Goal: Task Accomplishment & Management: Use online tool/utility

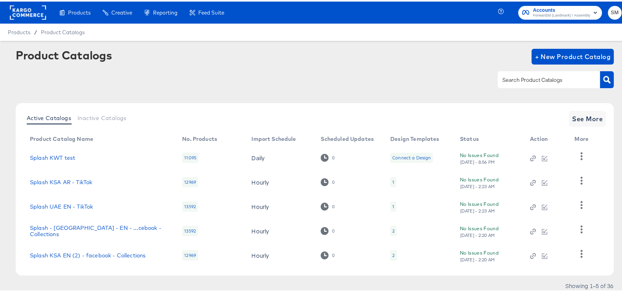
click at [557, 7] on span "Accounts" at bounding box center [561, 9] width 57 height 8
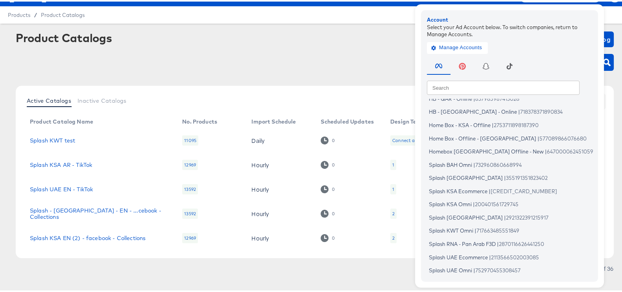
scroll to position [26, 0]
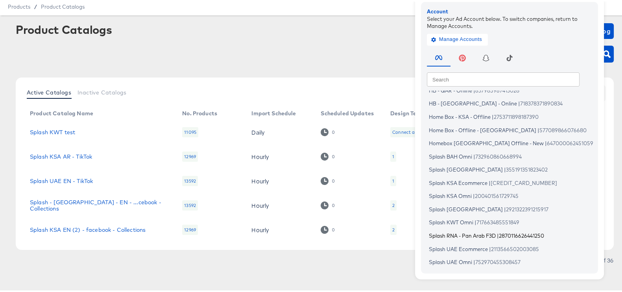
click at [481, 231] on span "Splash RNA - Pan Arab F3D" at bounding box center [462, 234] width 67 height 6
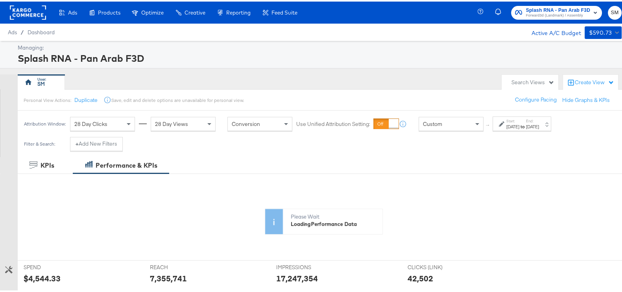
click at [515, 122] on div "Aug 10th 2025" at bounding box center [512, 125] width 13 height 6
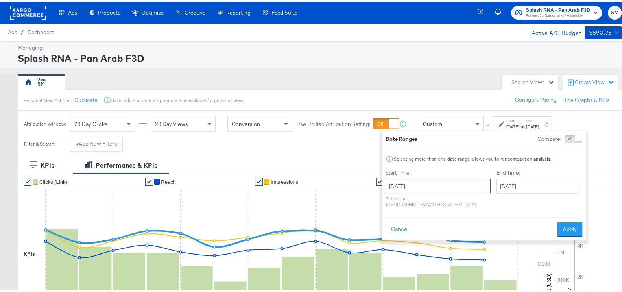
click at [421, 185] on input "August 10th 2025" at bounding box center [437, 184] width 105 height 14
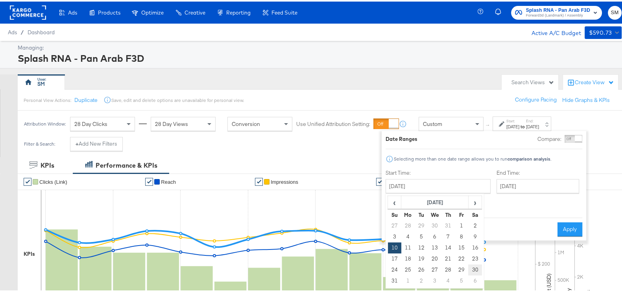
click at [473, 267] on td "30" at bounding box center [474, 268] width 13 height 11
type input "August 30th 2025"
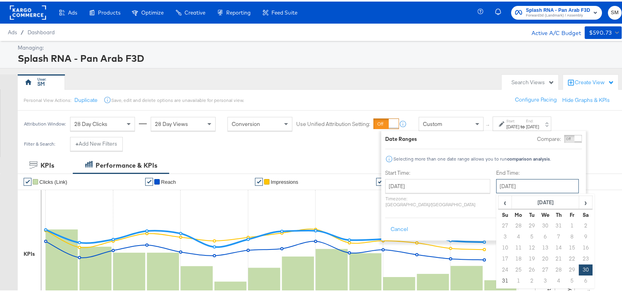
click at [508, 184] on input "August 30th 2025" at bounding box center [537, 184] width 83 height 14
click at [579, 200] on span "›" at bounding box center [585, 201] width 12 height 12
click at [498, 232] on td "7" at bounding box center [504, 235] width 13 height 11
type input "[DATE]"
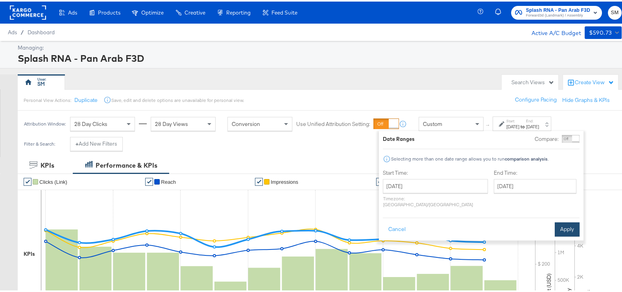
click at [564, 221] on button "Apply" at bounding box center [567, 228] width 25 height 14
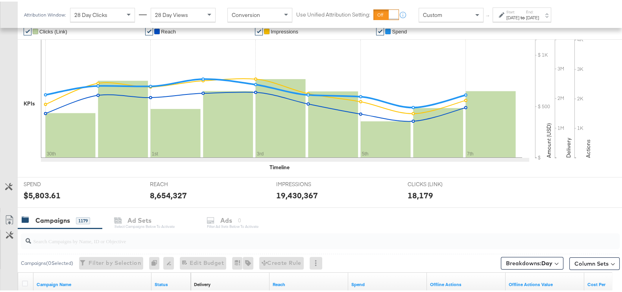
scroll to position [344, 0]
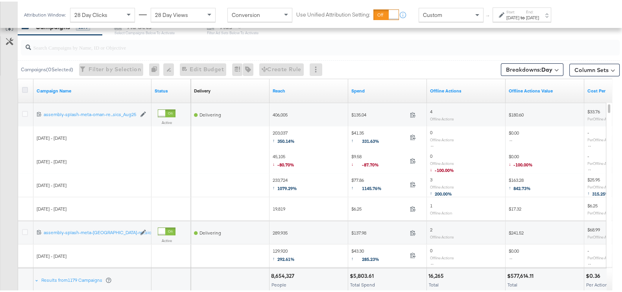
click at [27, 85] on icon at bounding box center [25, 88] width 6 height 6
click at [0, 0] on input "checkbox" at bounding box center [0, 0] width 0 height 0
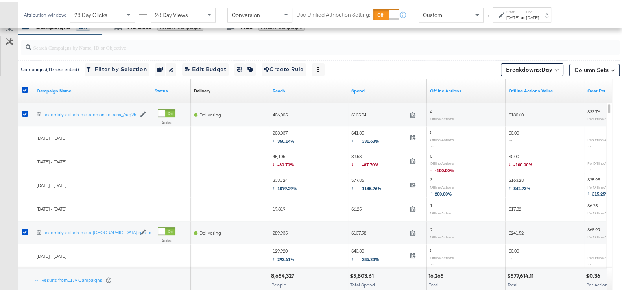
scroll to position [246, 0]
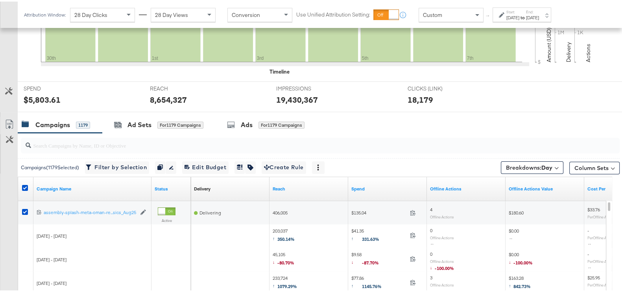
click at [4, 116] on link "Export as CSV" at bounding box center [9, 124] width 18 height 18
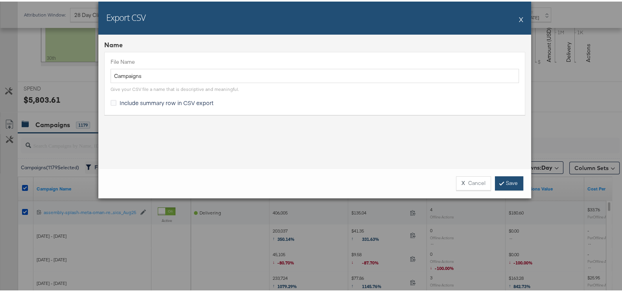
click at [505, 180] on link "Save" at bounding box center [509, 182] width 28 height 14
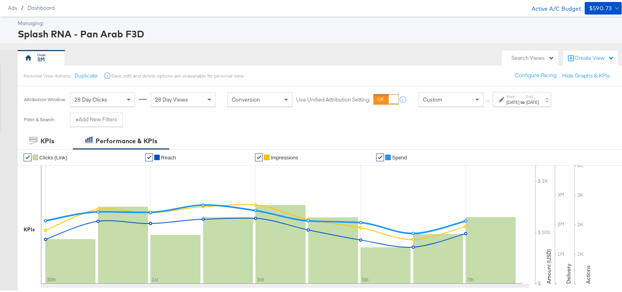
scroll to position [0, 0]
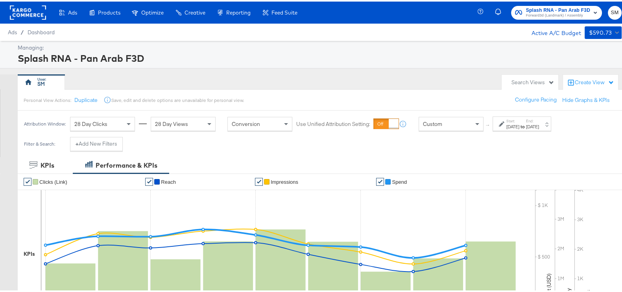
click at [555, 8] on span "Splash RNA - Pan Arab F3D" at bounding box center [558, 9] width 64 height 8
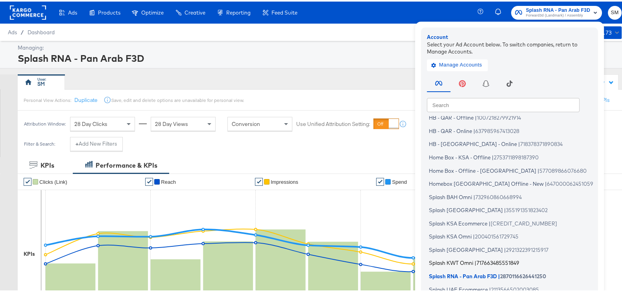
scroll to position [47, 0]
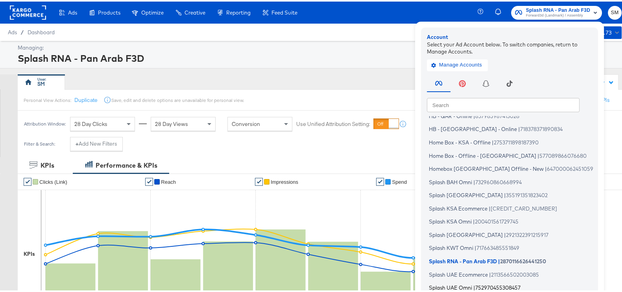
click at [458, 283] on span "Splash UAE Omni" at bounding box center [450, 286] width 43 height 6
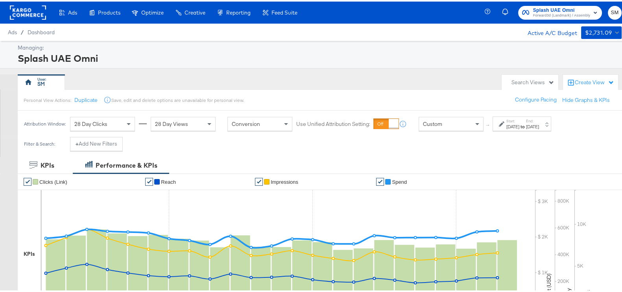
click at [519, 127] on div "Aug 1st 2025" at bounding box center [512, 125] width 13 height 6
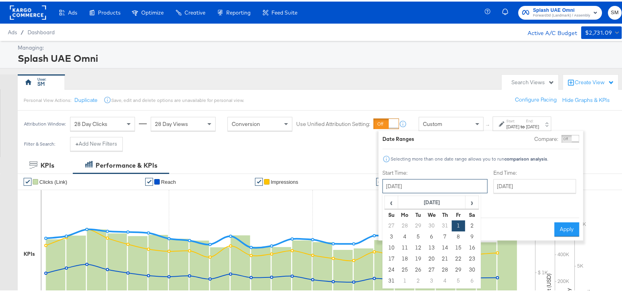
click at [433, 186] on input "August 1st 2025" at bounding box center [434, 184] width 105 height 14
click at [431, 256] on td "20" at bounding box center [431, 257] width 13 height 11
type input "[DATE]"
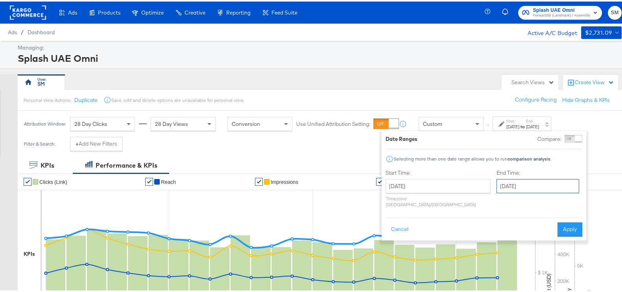
click at [519, 183] on input "[DATE]" at bounding box center [537, 184] width 83 height 14
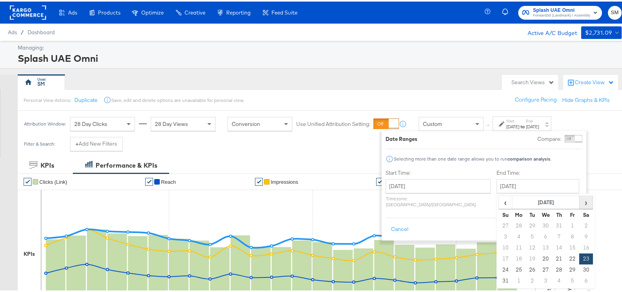
click at [580, 202] on span "›" at bounding box center [586, 201] width 12 height 12
drag, startPoint x: 485, startPoint y: 230, endPoint x: 567, endPoint y: 218, distance: 82.8
click at [499, 231] on td "7" at bounding box center [505, 235] width 13 height 11
type input "September 7th 2025"
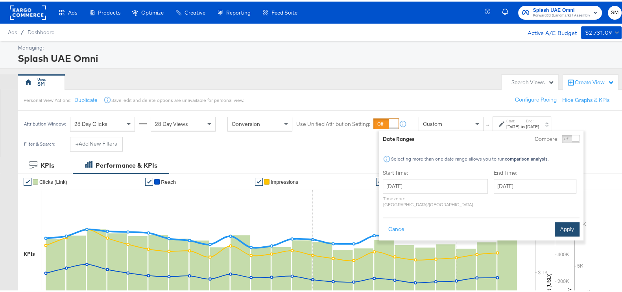
click at [572, 221] on button "Apply" at bounding box center [567, 228] width 25 height 14
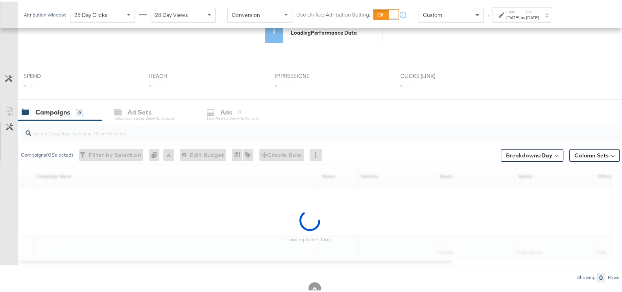
scroll to position [214, 0]
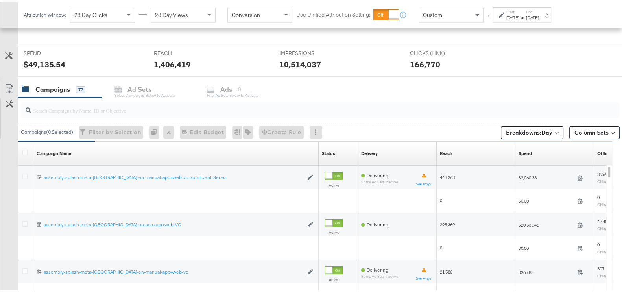
click at [23, 153] on div at bounding box center [26, 152] width 8 height 8
click at [24, 150] on icon at bounding box center [25, 151] width 6 height 6
click at [0, 0] on input "checkbox" at bounding box center [0, 0] width 0 height 0
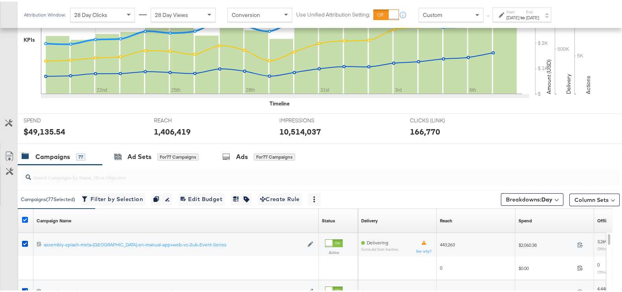
scroll to position [281, 0]
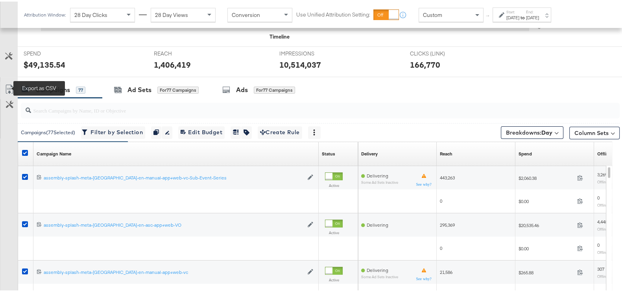
click at [11, 85] on icon at bounding box center [9, 87] width 9 height 9
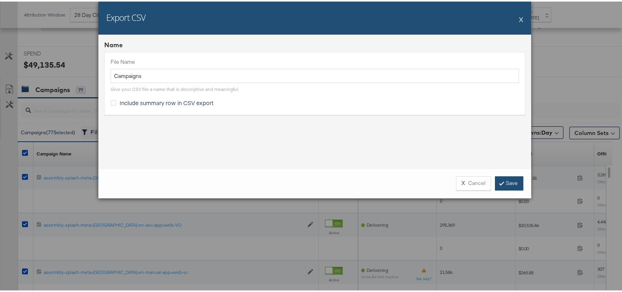
click at [503, 179] on link "Save" at bounding box center [509, 182] width 28 height 14
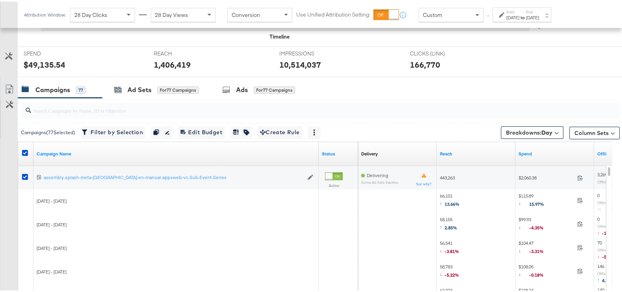
click at [539, 17] on div "[DATE]" at bounding box center [532, 16] width 13 height 6
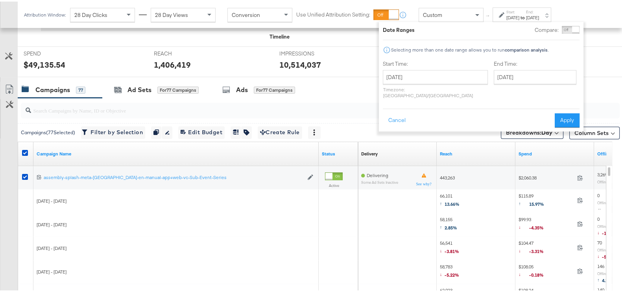
scroll to position [0, 0]
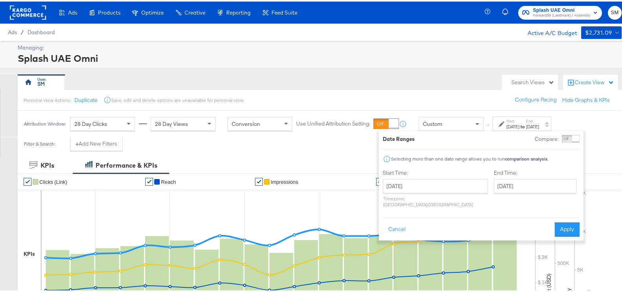
click at [559, 12] on div "Splash UAE Omni Forward3d (Landmark) / Assembly" at bounding box center [561, 11] width 57 height 13
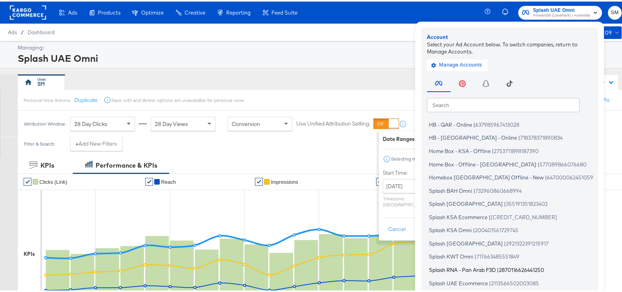
scroll to position [47, 0]
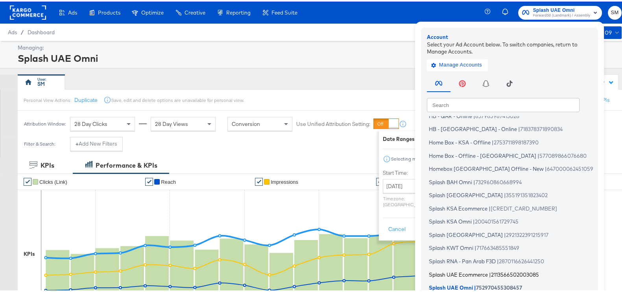
click at [452, 269] on span "Splash UAE Ecommerce" at bounding box center [458, 272] width 59 height 6
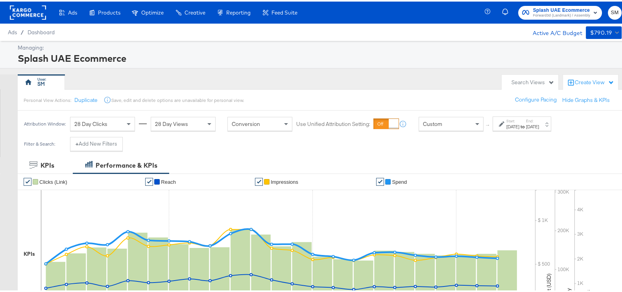
click at [526, 123] on strong "to" at bounding box center [522, 125] width 7 height 6
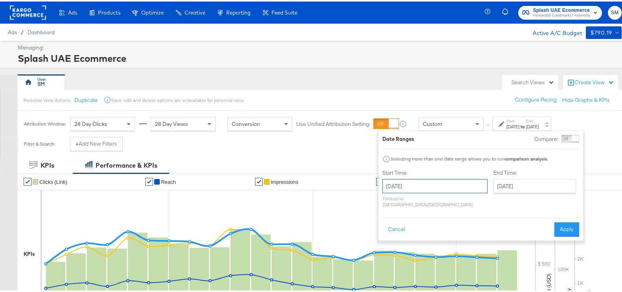
click at [423, 182] on input "August 1st 2025" at bounding box center [434, 184] width 105 height 14
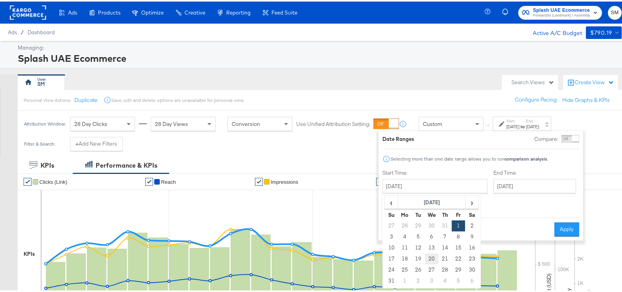
click at [432, 253] on td "20" at bounding box center [431, 257] width 13 height 11
type input "August 20th 2025"
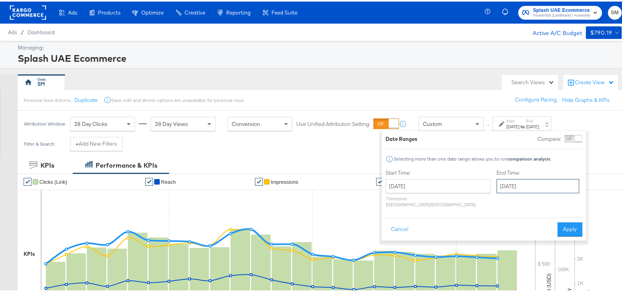
click at [525, 183] on input "August 23rd 2025" at bounding box center [537, 184] width 83 height 14
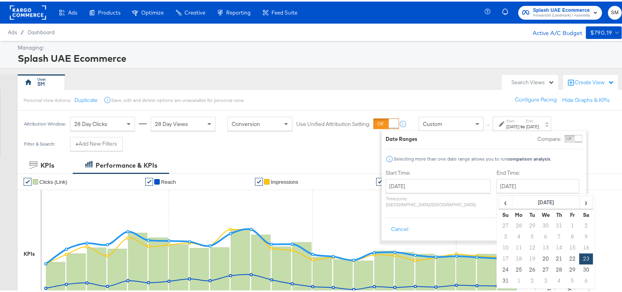
drag, startPoint x: 561, startPoint y: 199, endPoint x: 553, endPoint y: 213, distance: 16.1
click at [580, 203] on span "›" at bounding box center [586, 201] width 12 height 12
drag, startPoint x: 485, startPoint y: 234, endPoint x: 492, endPoint y: 232, distance: 6.9
click at [499, 234] on td "7" at bounding box center [505, 235] width 13 height 11
type input "September 7th 2025"
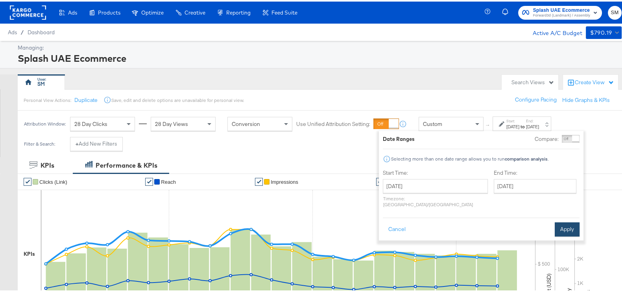
click at [576, 223] on button "Apply" at bounding box center [567, 228] width 25 height 14
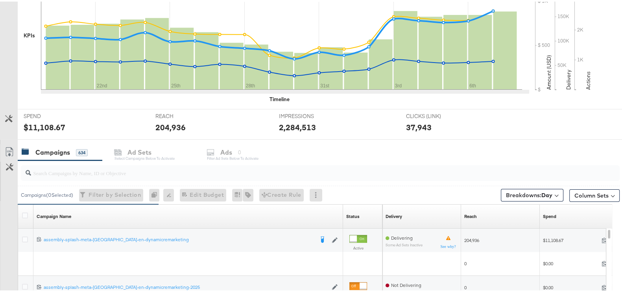
scroll to position [344, 0]
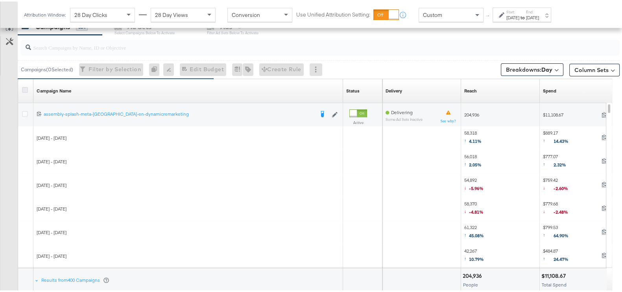
click at [26, 87] on icon at bounding box center [25, 88] width 6 height 6
click at [0, 0] on input "checkbox" at bounding box center [0, 0] width 0 height 0
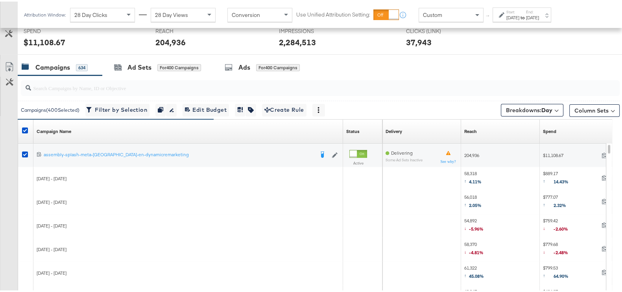
scroll to position [246, 0]
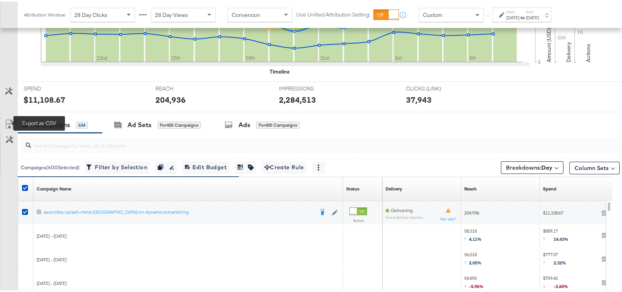
click at [7, 121] on icon at bounding box center [9, 122] width 9 height 9
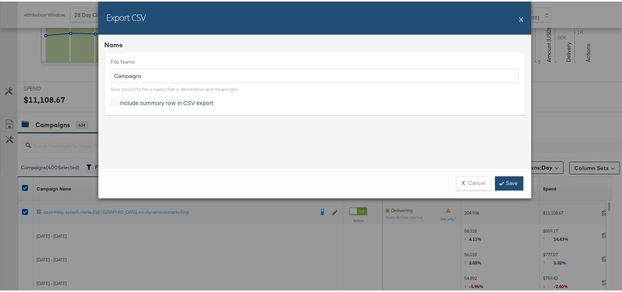
click at [512, 181] on link "Save" at bounding box center [509, 182] width 28 height 14
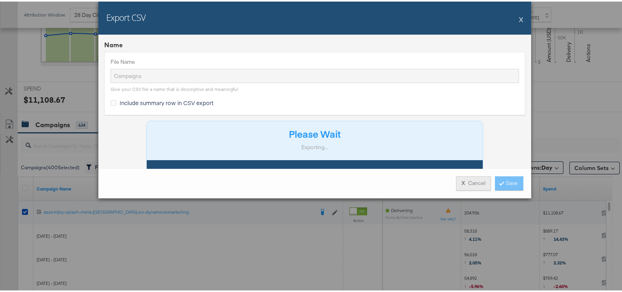
click at [468, 187] on button "X Cancel" at bounding box center [473, 182] width 35 height 14
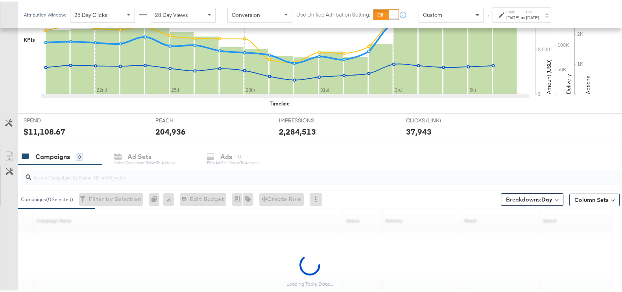
scroll to position [281, 0]
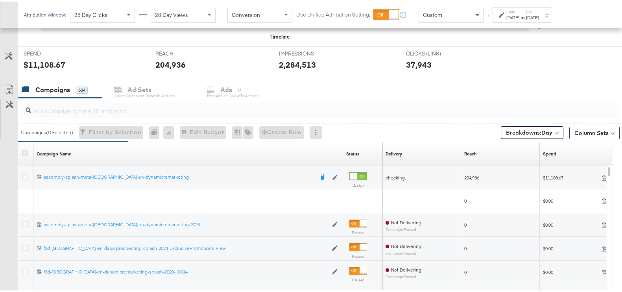
click at [25, 151] on icon at bounding box center [25, 151] width 6 height 6
click at [0, 0] on input "checkbox" at bounding box center [0, 0] width 0 height 0
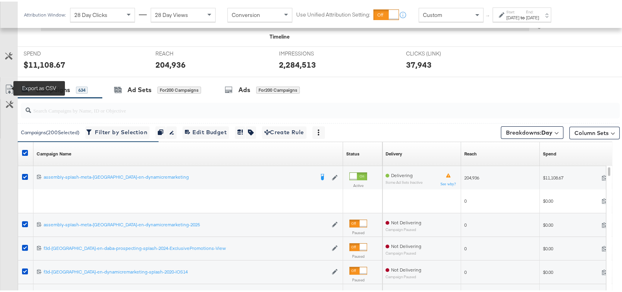
click at [12, 83] on icon at bounding box center [9, 87] width 7 height 9
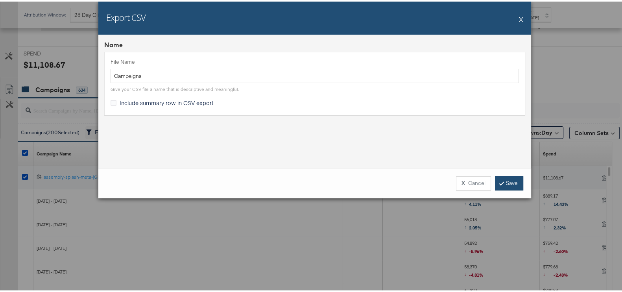
click at [504, 177] on link "Save" at bounding box center [509, 182] width 28 height 14
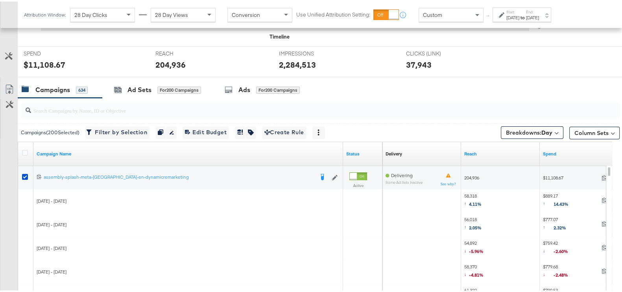
scroll to position [0, 0]
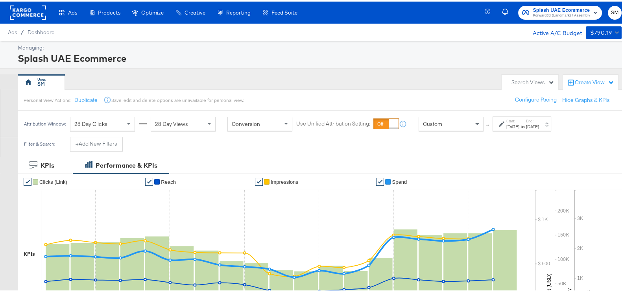
click at [558, 17] on span "Forward3d (Landmark) / Assembly" at bounding box center [561, 14] width 57 height 6
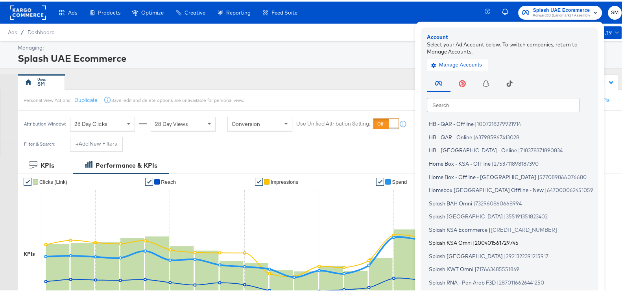
scroll to position [47, 0]
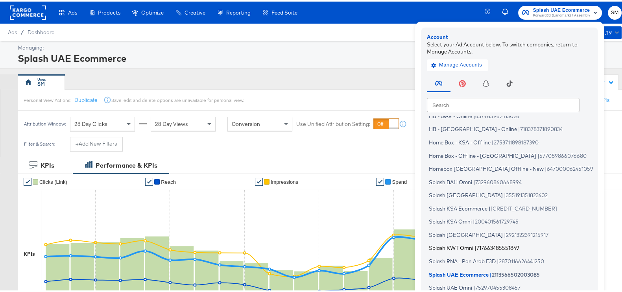
click at [454, 246] on span "Splash KWT Omni" at bounding box center [451, 246] width 44 height 6
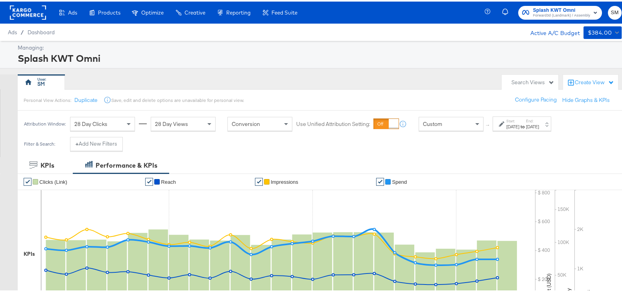
click at [539, 120] on label "End:" at bounding box center [532, 119] width 13 height 5
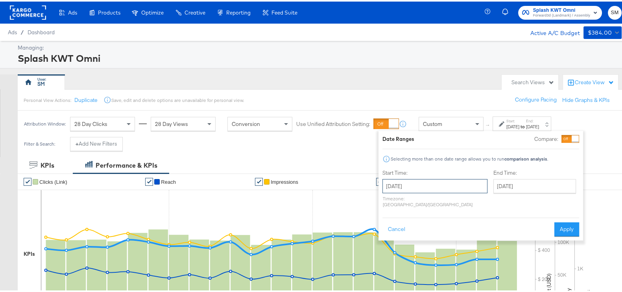
click at [429, 180] on input "[DATE]" at bounding box center [434, 184] width 105 height 14
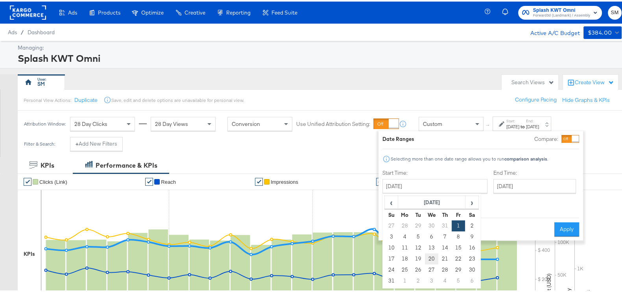
click at [435, 255] on td "20" at bounding box center [431, 257] width 13 height 11
type input "[DATE]"
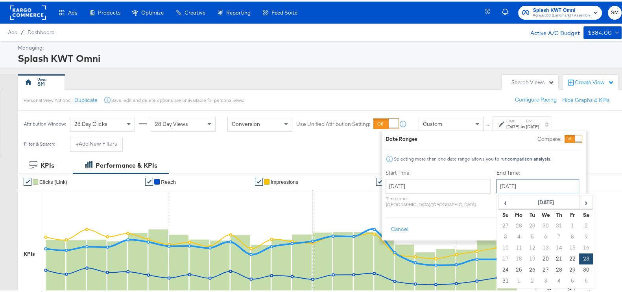
click at [517, 187] on input "August 23rd 2025" at bounding box center [537, 184] width 83 height 14
click at [580, 197] on span "›" at bounding box center [586, 201] width 12 height 12
drag, startPoint x: 484, startPoint y: 234, endPoint x: 586, endPoint y: 205, distance: 106.5
click at [499, 234] on td "7" at bounding box center [505, 235] width 13 height 11
type input "[DATE]"
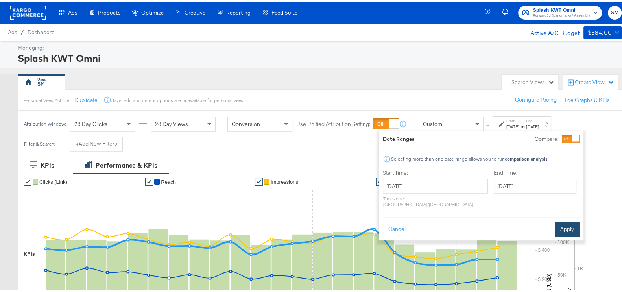
click at [573, 221] on button "Apply" at bounding box center [567, 228] width 25 height 14
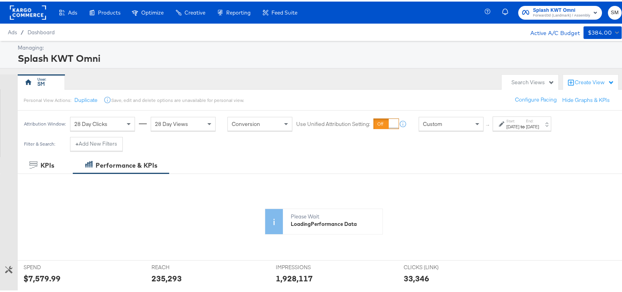
scroll to position [214, 0]
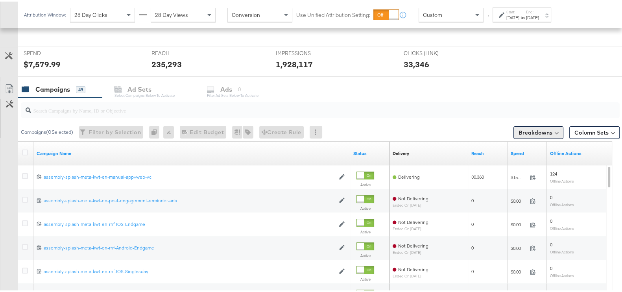
click at [533, 129] on button "Breakdowns" at bounding box center [538, 131] width 50 height 13
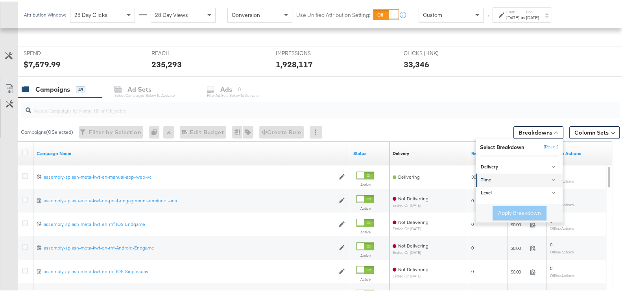
scroll to position [281, 0]
click at [503, 175] on div "Time" at bounding box center [520, 178] width 78 height 6
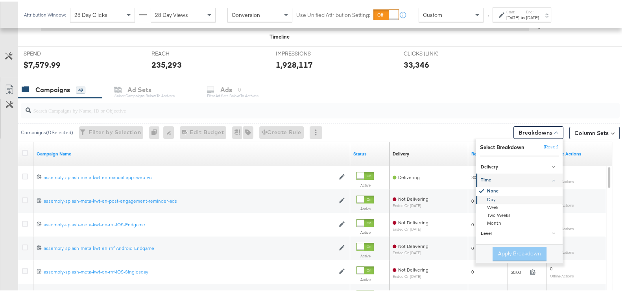
drag, startPoint x: 492, startPoint y: 195, endPoint x: 507, endPoint y: 232, distance: 39.2
click at [492, 195] on div "Day" at bounding box center [519, 198] width 85 height 8
click at [511, 249] on button "Apply Breakdown" at bounding box center [519, 252] width 54 height 14
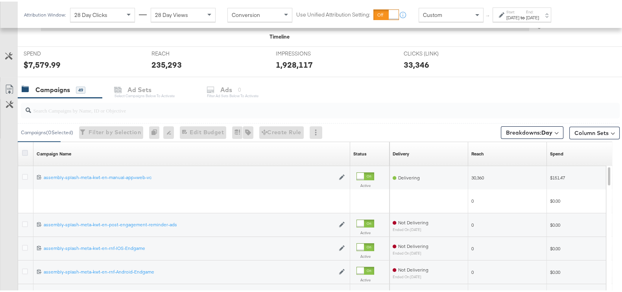
click at [24, 151] on icon at bounding box center [25, 151] width 6 height 6
click at [0, 0] on input "checkbox" at bounding box center [0, 0] width 0 height 0
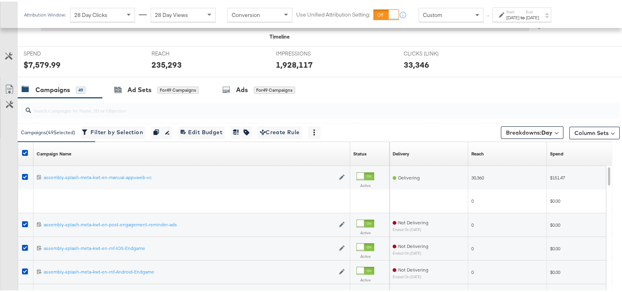
click at [7, 82] on link "Export as CSV" at bounding box center [9, 89] width 18 height 18
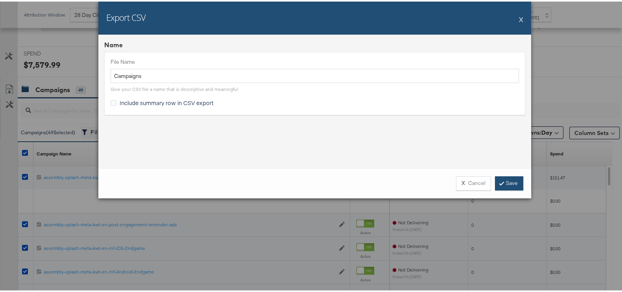
click at [512, 180] on link "Save" at bounding box center [509, 182] width 28 height 14
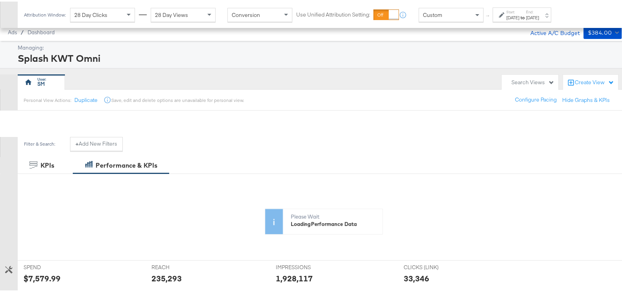
scroll to position [214, 0]
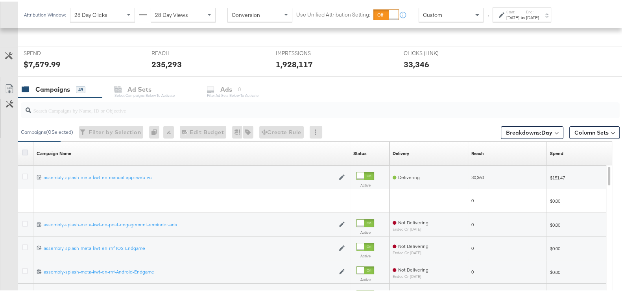
click at [27, 150] on icon at bounding box center [25, 151] width 6 height 6
click at [0, 0] on input "checkbox" at bounding box center [0, 0] width 0 height 0
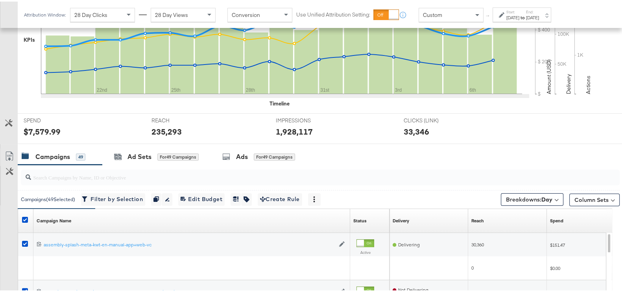
scroll to position [281, 0]
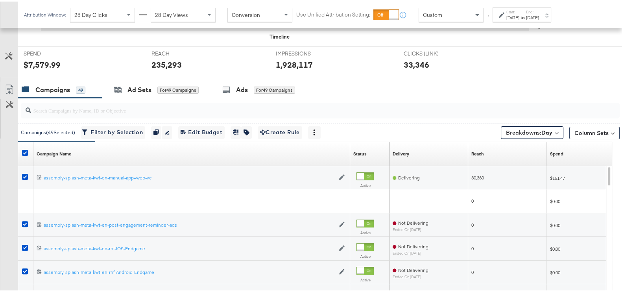
click at [10, 82] on link "Export as CSV" at bounding box center [9, 89] width 18 height 18
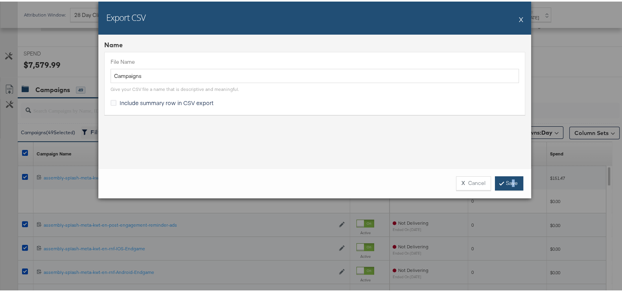
click at [510, 184] on link "Save" at bounding box center [509, 182] width 28 height 14
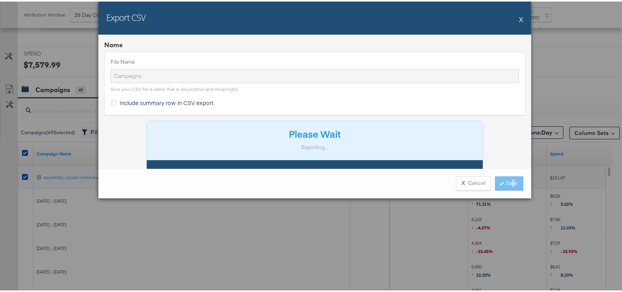
click at [519, 15] on button "X" at bounding box center [521, 18] width 4 height 16
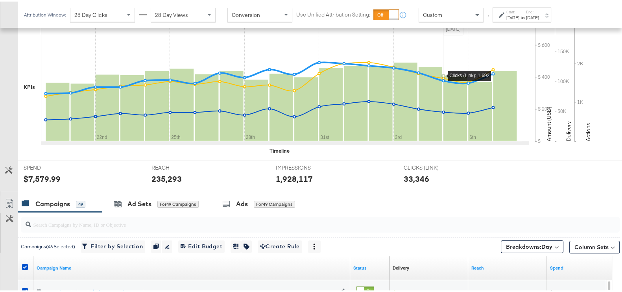
scroll to position [182, 0]
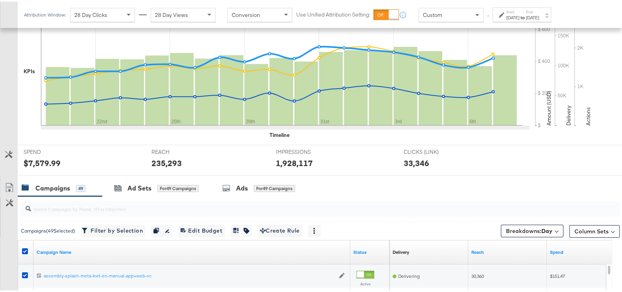
click at [519, 11] on label "Start:" at bounding box center [512, 10] width 13 height 5
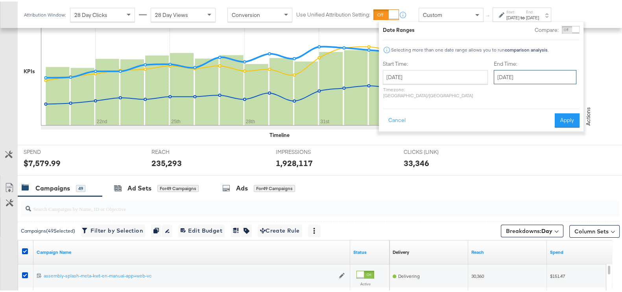
click at [494, 76] on input "[DATE]" at bounding box center [535, 75] width 83 height 14
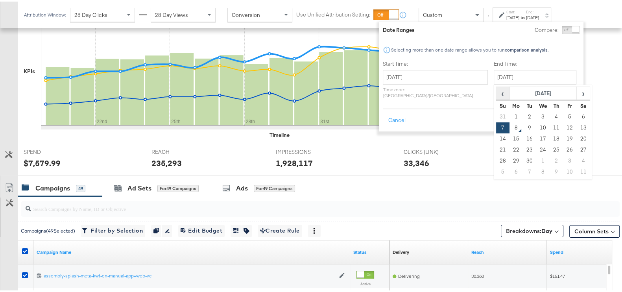
click at [496, 95] on span "‹" at bounding box center [502, 92] width 12 height 12
click at [496, 162] on td "24" at bounding box center [502, 159] width 13 height 11
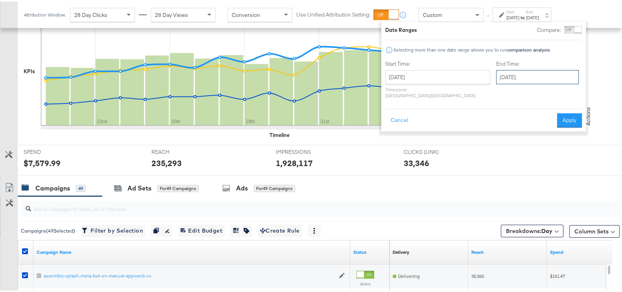
click at [497, 71] on input "August 24th 2025" at bounding box center [537, 75] width 83 height 14
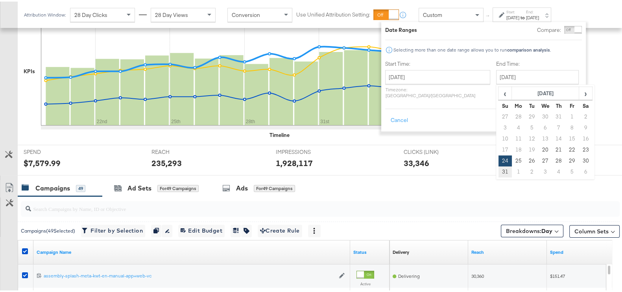
click at [498, 169] on td "31" at bounding box center [504, 170] width 13 height 11
type input "August 31st 2025"
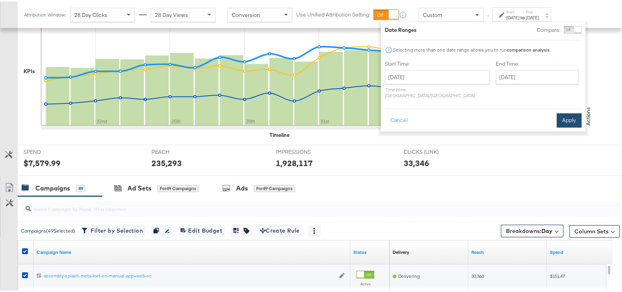
click at [567, 116] on button "Apply" at bounding box center [569, 119] width 25 height 14
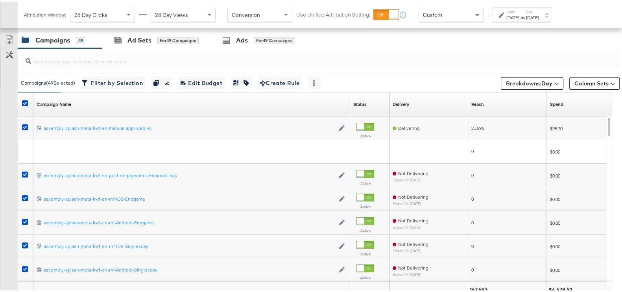
scroll to position [330, 0]
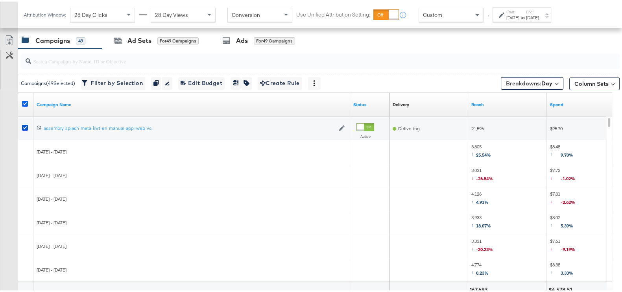
click at [25, 100] on icon at bounding box center [25, 102] width 6 height 6
click at [0, 0] on input "checkbox" at bounding box center [0, 0] width 0 height 0
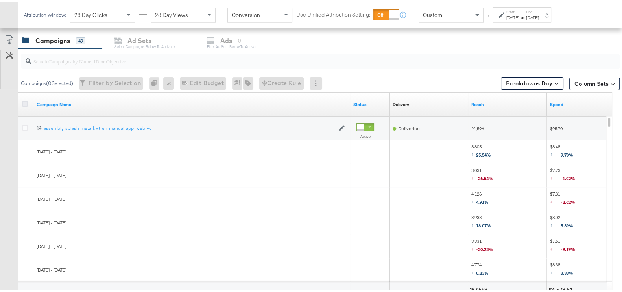
click at [25, 100] on icon at bounding box center [25, 102] width 6 height 6
click at [0, 0] on input "checkbox" at bounding box center [0, 0] width 0 height 0
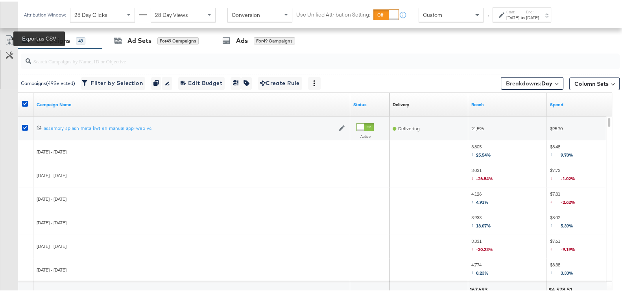
click at [12, 35] on icon at bounding box center [9, 38] width 9 height 9
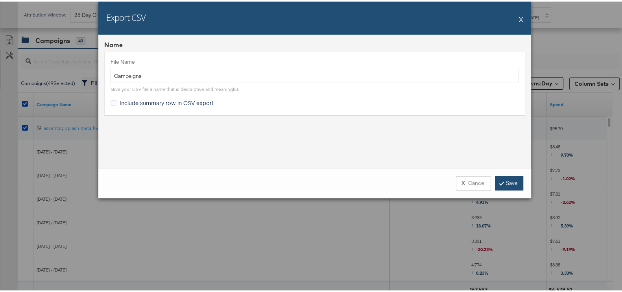
click at [499, 176] on link "Save" at bounding box center [509, 182] width 28 height 14
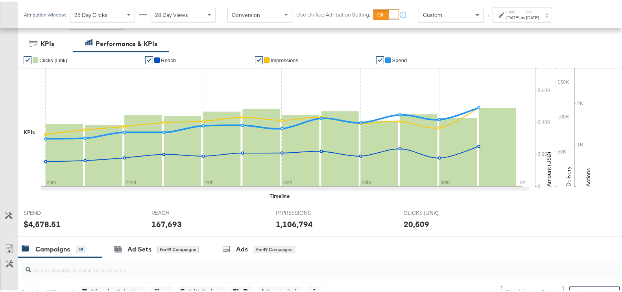
scroll to position [35, 0]
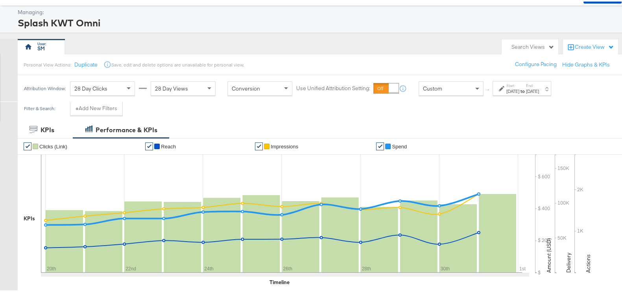
click at [539, 81] on div "Start: Aug 20th 2025 to End: Aug 31st 2025" at bounding box center [521, 86] width 59 height 15
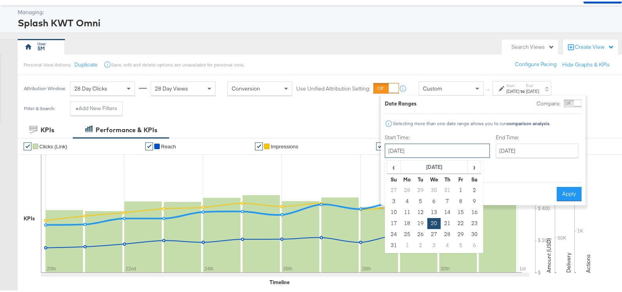
click at [419, 151] on input "[DATE]" at bounding box center [437, 149] width 105 height 14
click at [470, 166] on span "›" at bounding box center [474, 165] width 12 height 12
click at [406, 190] on td "1" at bounding box center [406, 188] width 13 height 11
type input "September 1st 2025"
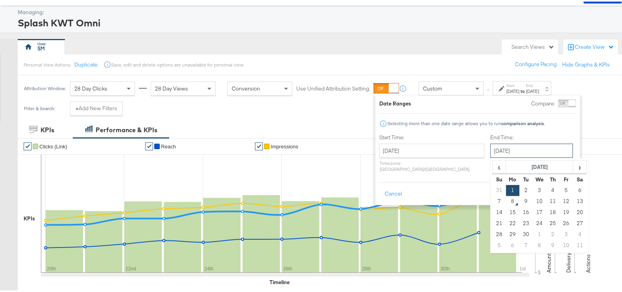
click at [537, 149] on input "September 1st 2025" at bounding box center [531, 149] width 83 height 14
click at [492, 194] on td "7" at bounding box center [498, 199] width 13 height 11
type input "[DATE]"
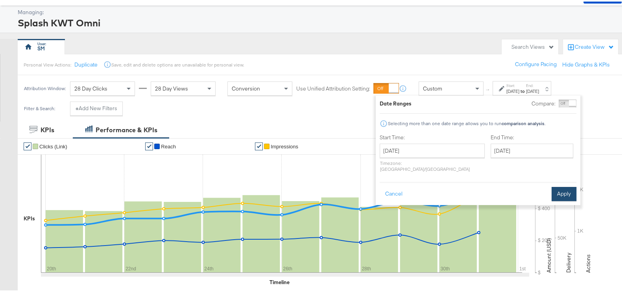
click at [562, 185] on button "Apply" at bounding box center [563, 192] width 25 height 14
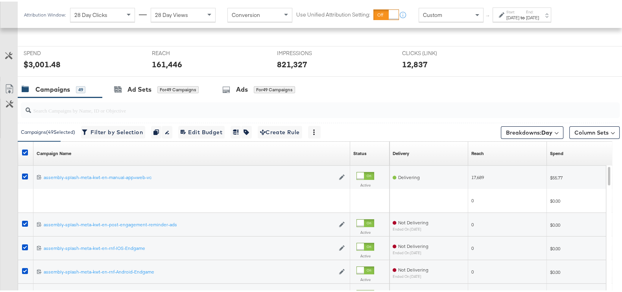
scroll to position [281, 0]
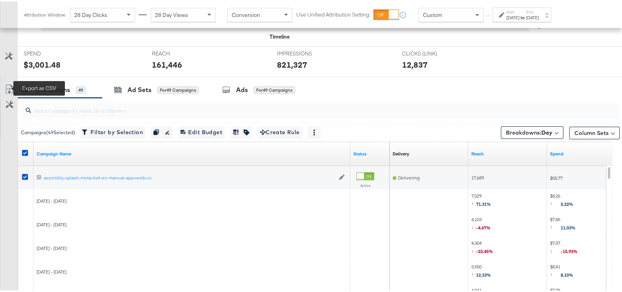
click at [6, 85] on icon at bounding box center [9, 87] width 9 height 9
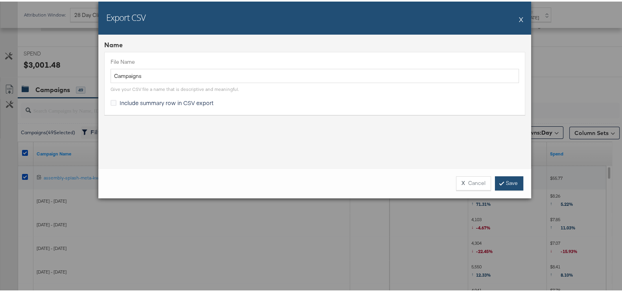
click at [509, 181] on link "Save" at bounding box center [509, 182] width 28 height 14
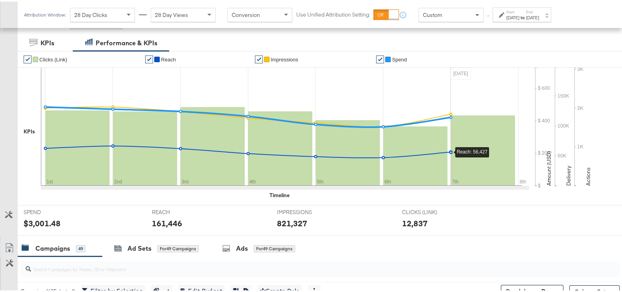
scroll to position [0, 0]
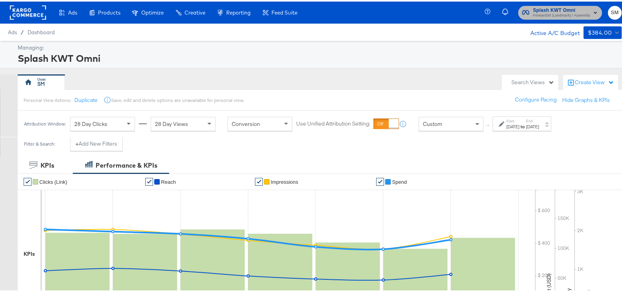
click at [540, 14] on span "Forward3d (Landmark) / Assembly" at bounding box center [561, 14] width 57 height 6
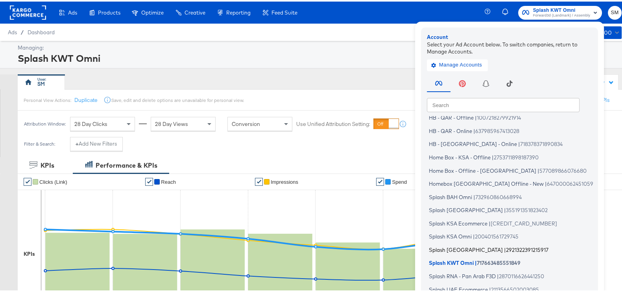
scroll to position [47, 0]
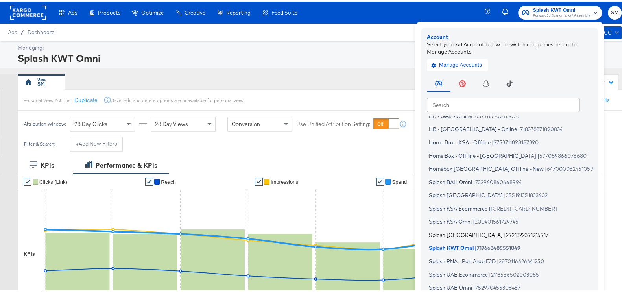
click at [456, 232] on li "Splash Kuwait | 2921322391215917" at bounding box center [511, 232] width 169 height 11
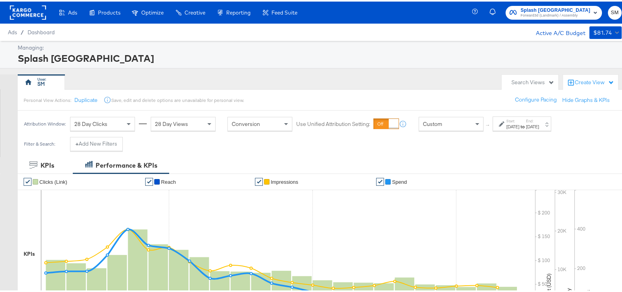
click at [519, 125] on div "[DATE]" at bounding box center [512, 125] width 13 height 6
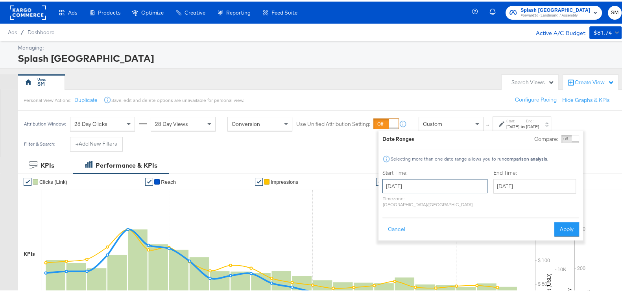
click at [428, 180] on input "[DATE]" at bounding box center [434, 184] width 105 height 14
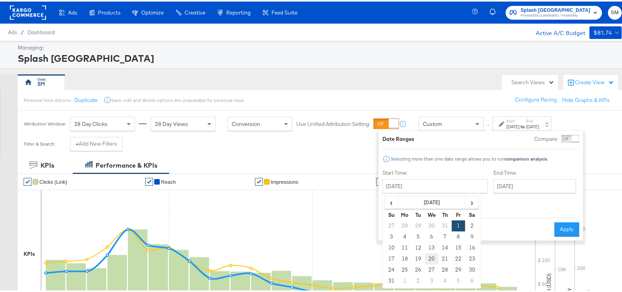
click at [427, 258] on td "20" at bounding box center [431, 257] width 13 height 11
type input "[DATE]"
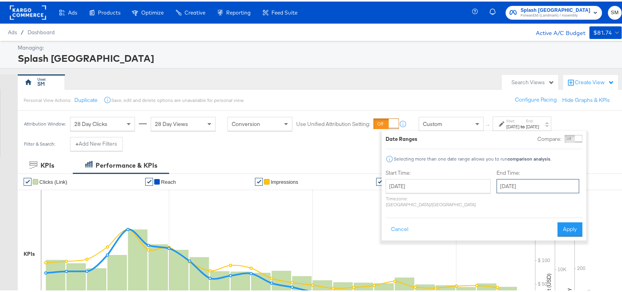
click at [524, 183] on input "[DATE]" at bounding box center [537, 184] width 83 height 14
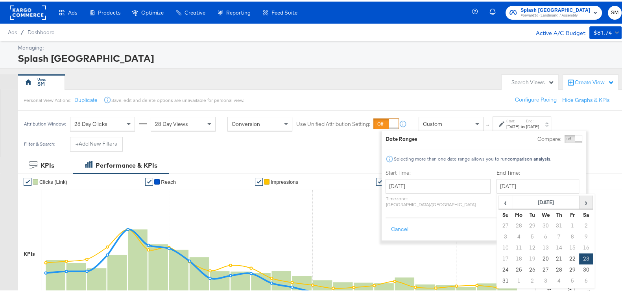
click at [580, 199] on span "›" at bounding box center [586, 201] width 12 height 12
click at [499, 234] on td "7" at bounding box center [505, 235] width 13 height 11
type input "[DATE]"
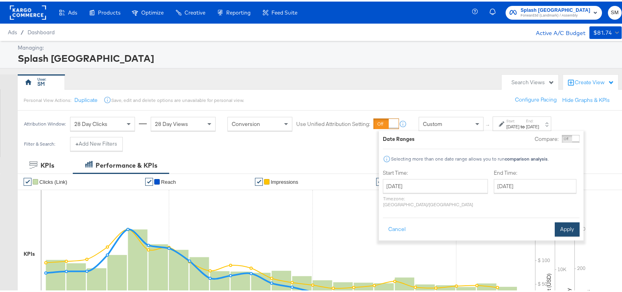
click at [557, 221] on button "Apply" at bounding box center [567, 228] width 25 height 14
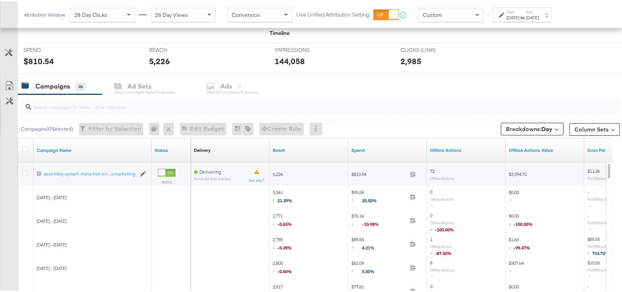
scroll to position [295, 0]
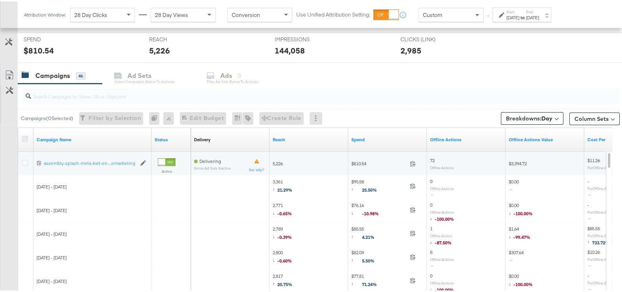
click at [26, 134] on icon at bounding box center [25, 137] width 6 height 6
click at [0, 0] on input "checkbox" at bounding box center [0, 0] width 0 height 0
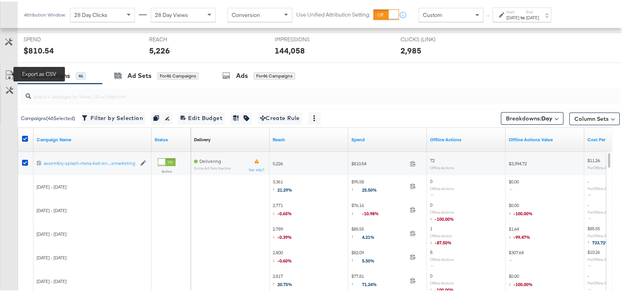
click at [9, 73] on icon at bounding box center [9, 73] width 9 height 9
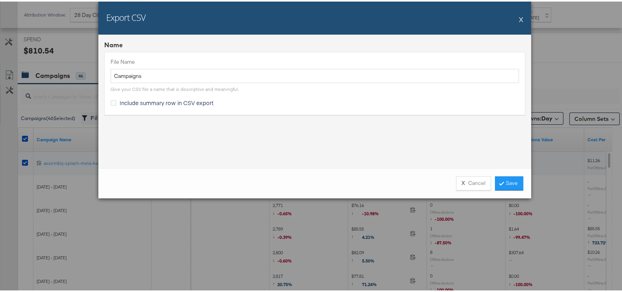
click at [505, 174] on div "X Cancel Save" at bounding box center [314, 182] width 433 height 30
click at [507, 176] on link "Save" at bounding box center [509, 182] width 28 height 14
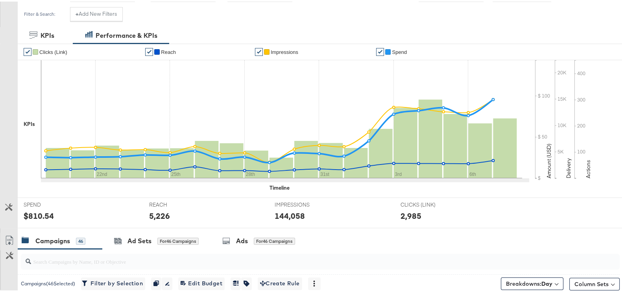
scroll to position [0, 0]
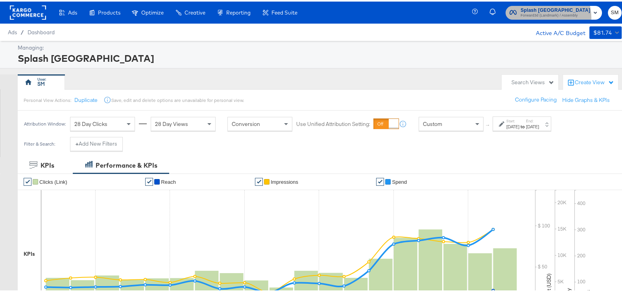
click at [546, 16] on span "Forward3d (Landmark) / Assembly" at bounding box center [555, 14] width 70 height 6
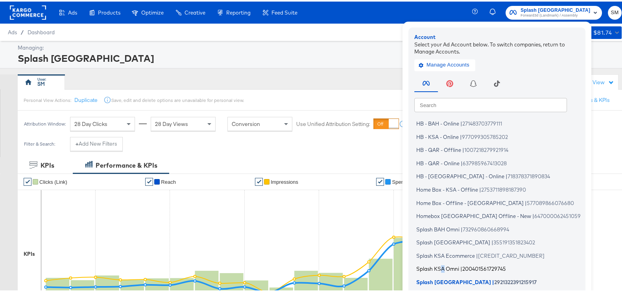
click at [448, 269] on span "Splash KSA Omni" at bounding box center [437, 267] width 43 height 6
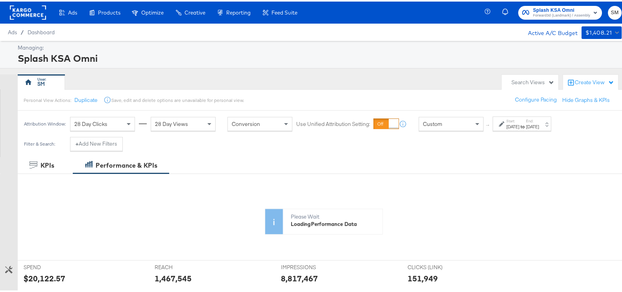
click at [519, 122] on div "[DATE]" at bounding box center [512, 125] width 13 height 6
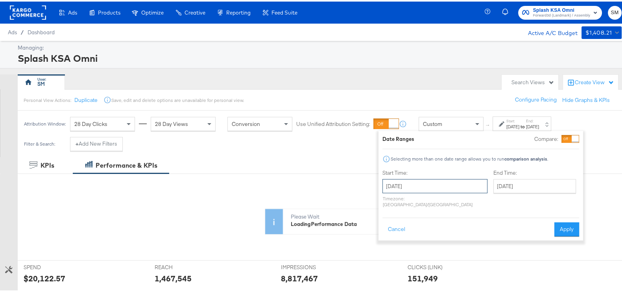
click at [436, 182] on input "[DATE]" at bounding box center [434, 184] width 105 height 14
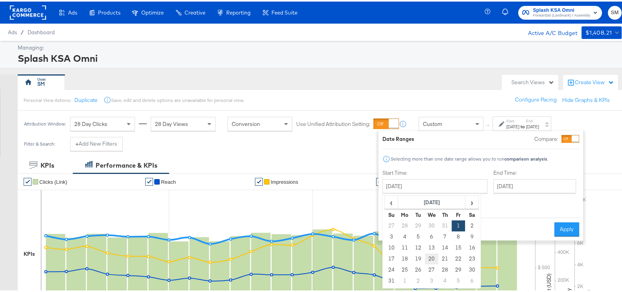
click at [429, 253] on td "20" at bounding box center [431, 257] width 13 height 11
type input "[DATE]"
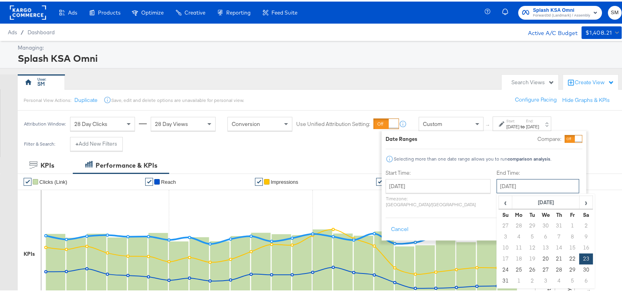
click at [496, 179] on input "[DATE]" at bounding box center [537, 184] width 83 height 14
click at [580, 204] on span "›" at bounding box center [586, 201] width 12 height 12
click at [499, 237] on td "7" at bounding box center [505, 235] width 13 height 11
type input "[DATE]"
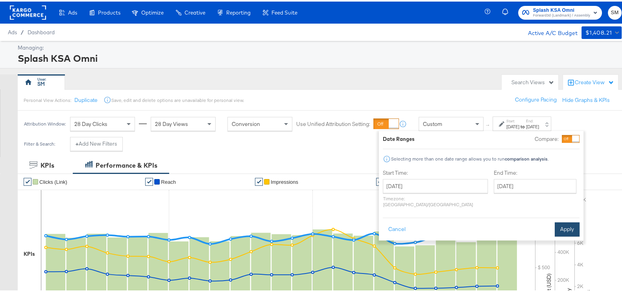
click at [560, 223] on button "Apply" at bounding box center [567, 228] width 25 height 14
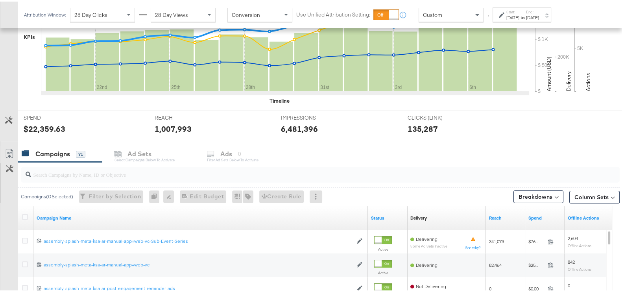
scroll to position [295, 0]
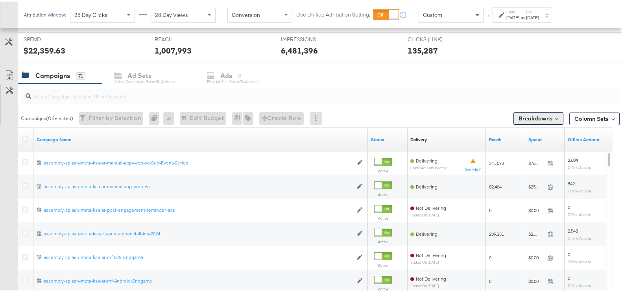
click at [549, 112] on button "Breakdowns" at bounding box center [538, 117] width 50 height 13
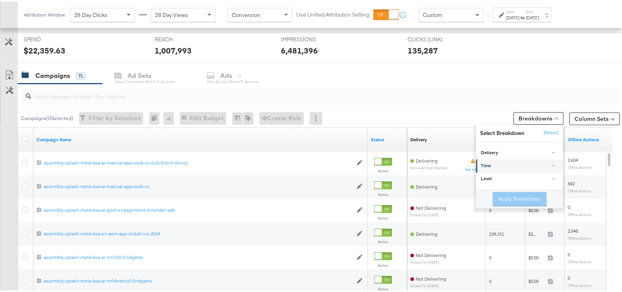
click at [485, 165] on div "Time" at bounding box center [520, 164] width 78 height 6
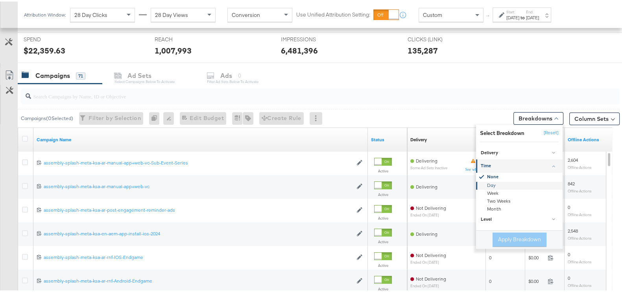
click at [493, 182] on div "Day" at bounding box center [519, 184] width 85 height 8
click at [512, 237] on button "Apply Breakdown" at bounding box center [519, 238] width 54 height 14
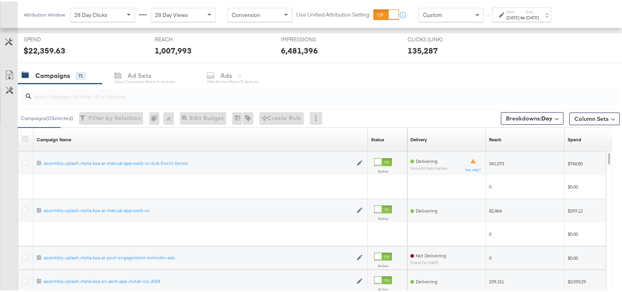
click at [24, 135] on icon at bounding box center [25, 137] width 6 height 6
click at [0, 0] on input "checkbox" at bounding box center [0, 0] width 0 height 0
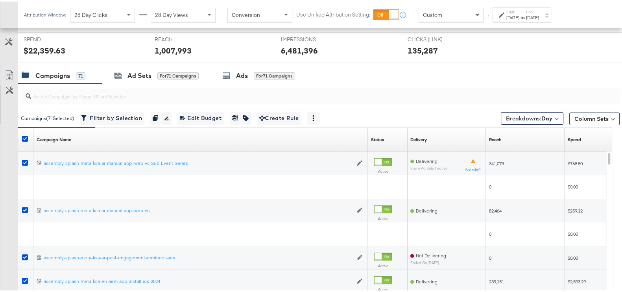
click at [9, 66] on link "Export as CSV" at bounding box center [9, 75] width 18 height 18
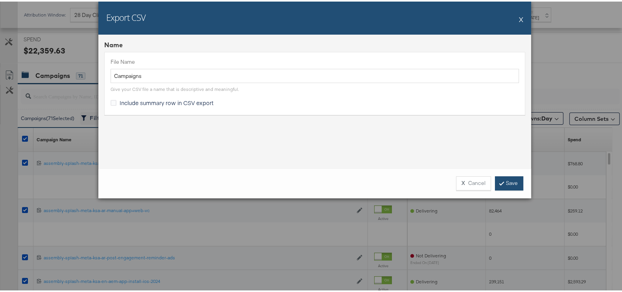
click at [500, 184] on link "Save" at bounding box center [509, 182] width 28 height 14
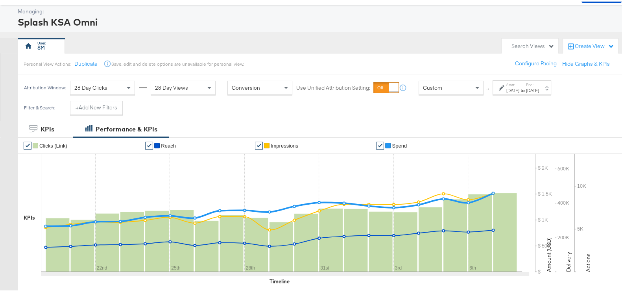
scroll to position [0, 0]
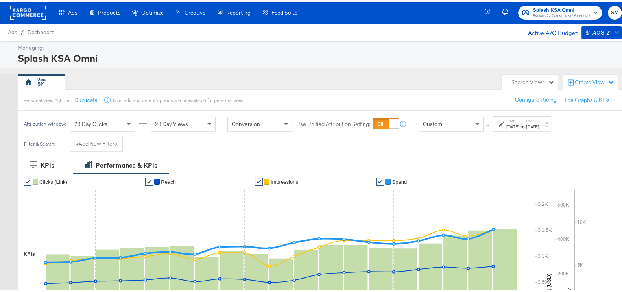
click at [537, 5] on span "Splash KSA Omni" at bounding box center [561, 9] width 57 height 8
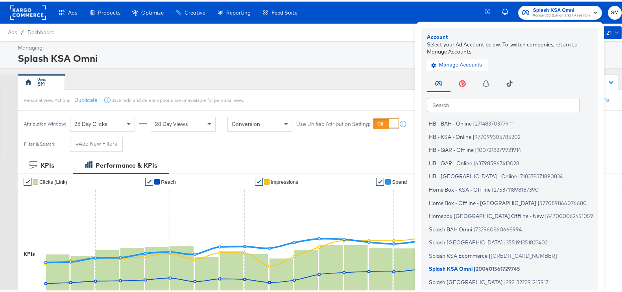
click at [359, 11] on div "Ads Products Optimize Creative Reporting Feed Suite Splash KSA Omni Forward3d (…" at bounding box center [314, 11] width 629 height 22
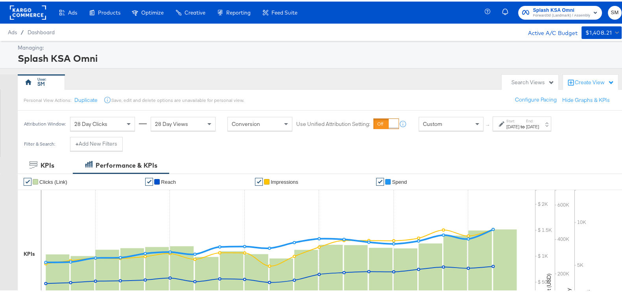
click at [542, 13] on span "Forward3d (Landmark) / Assembly" at bounding box center [561, 14] width 57 height 6
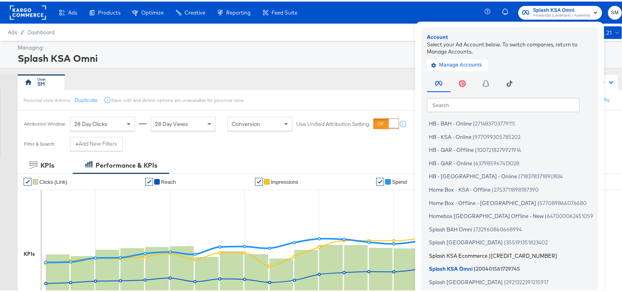
click at [458, 253] on span "Splash KSA Ecommerce" at bounding box center [458, 254] width 59 height 6
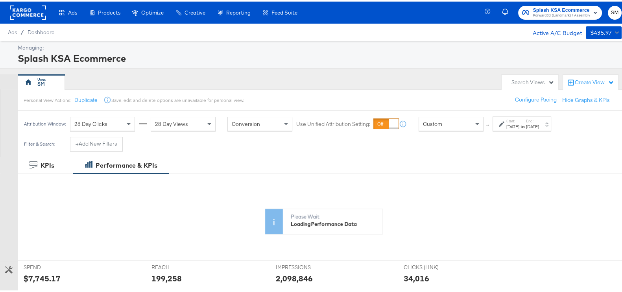
click at [519, 119] on label "Start:" at bounding box center [512, 119] width 13 height 5
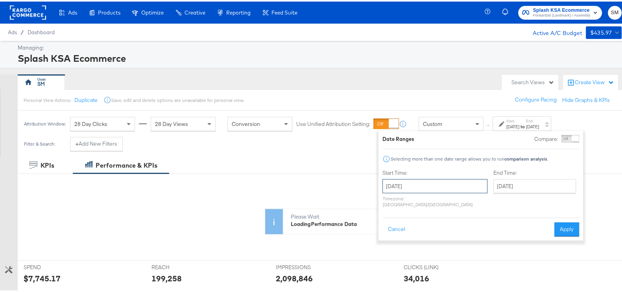
click at [440, 182] on input "[DATE]" at bounding box center [434, 184] width 105 height 14
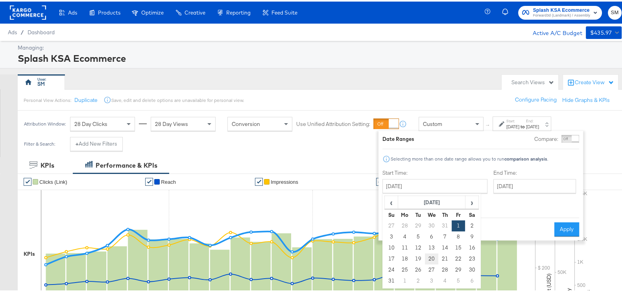
click at [426, 254] on td "20" at bounding box center [431, 257] width 13 height 11
type input "[DATE]"
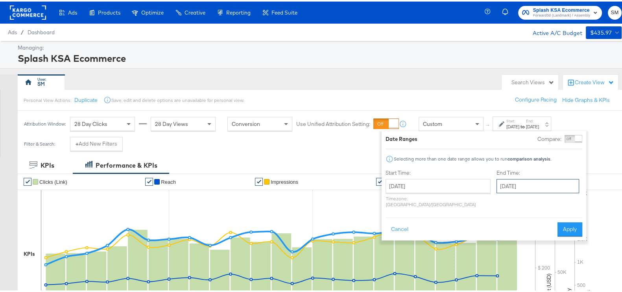
click at [511, 182] on input "[DATE]" at bounding box center [537, 184] width 83 height 14
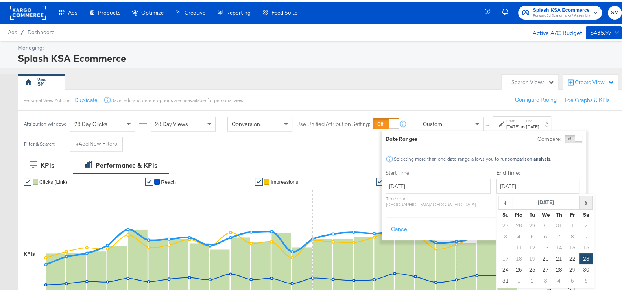
click at [580, 199] on span "›" at bounding box center [586, 201] width 12 height 12
click at [499, 234] on td "7" at bounding box center [505, 235] width 13 height 11
type input "[DATE]"
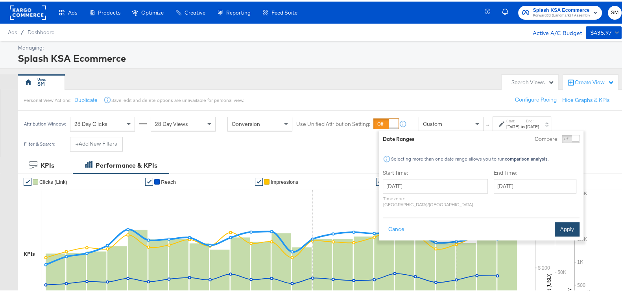
click at [560, 221] on button "Apply" at bounding box center [567, 228] width 25 height 14
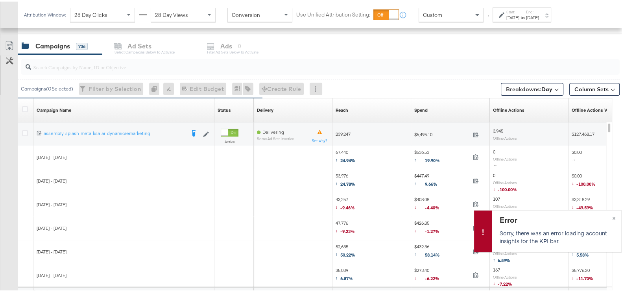
scroll to position [246, 0]
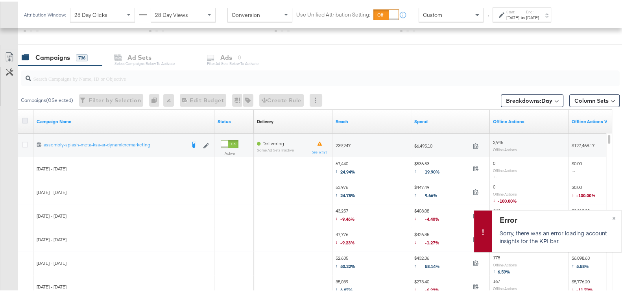
click at [26, 118] on icon at bounding box center [25, 119] width 6 height 6
click at [0, 0] on input "checkbox" at bounding box center [0, 0] width 0 height 0
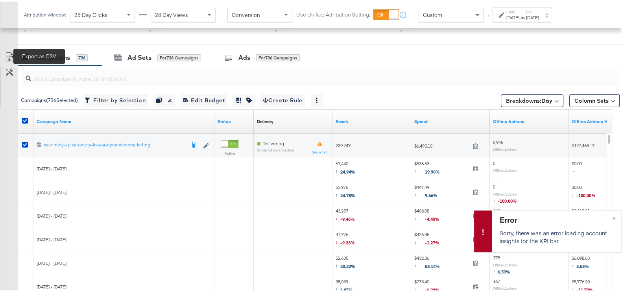
click at [11, 57] on icon at bounding box center [9, 55] width 9 height 9
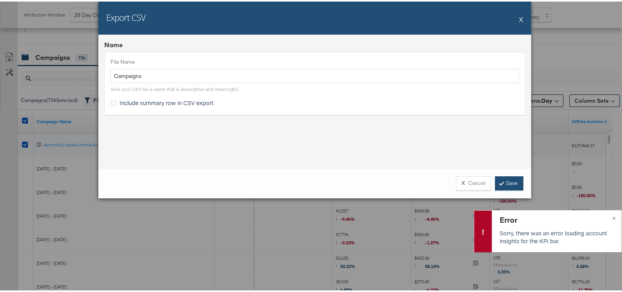
click at [510, 179] on link "Save" at bounding box center [509, 182] width 28 height 14
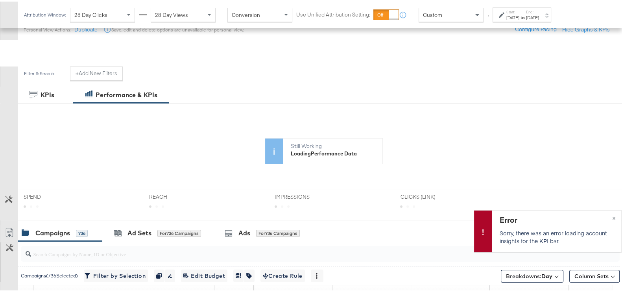
scroll to position [0, 0]
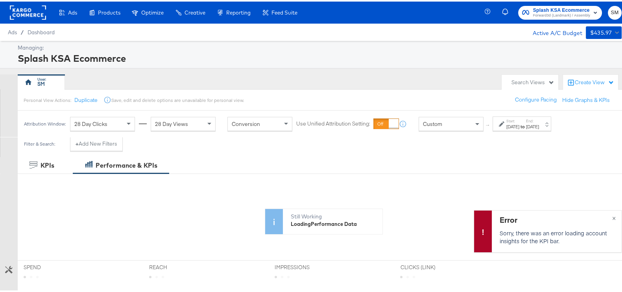
click at [544, 16] on span "Forward3d (Landmark) / Assembly" at bounding box center [561, 14] width 57 height 6
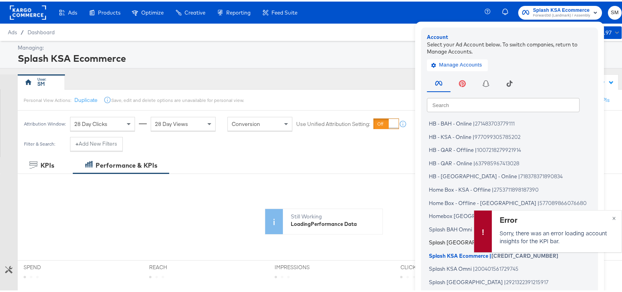
click at [448, 240] on span "Splash [GEOGRAPHIC_DATA]" at bounding box center [466, 241] width 74 height 6
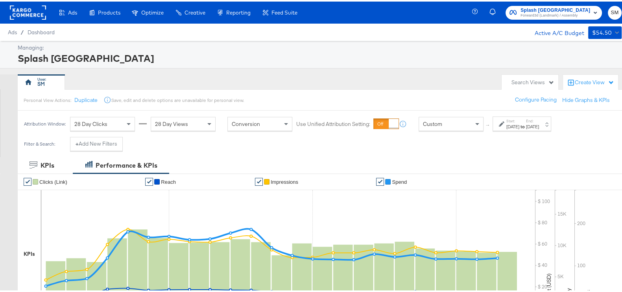
click at [539, 126] on div "[DATE]" at bounding box center [532, 125] width 13 height 6
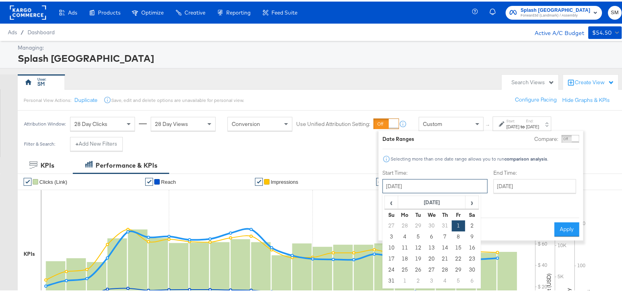
click at [420, 180] on input "[DATE]" at bounding box center [434, 184] width 105 height 14
click at [427, 258] on td "20" at bounding box center [431, 257] width 13 height 11
type input "[DATE]"
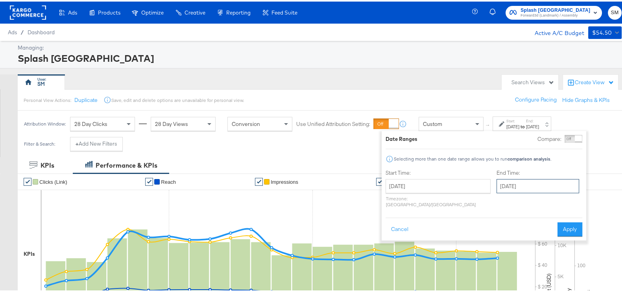
click at [503, 184] on input "[DATE]" at bounding box center [537, 184] width 83 height 14
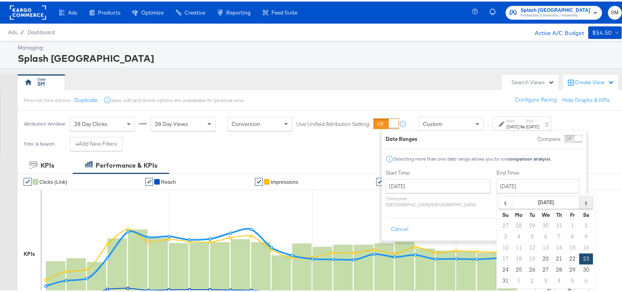
click at [580, 201] on span "›" at bounding box center [586, 201] width 12 height 12
click at [499, 236] on td "7" at bounding box center [505, 235] width 13 height 11
type input "[DATE]"
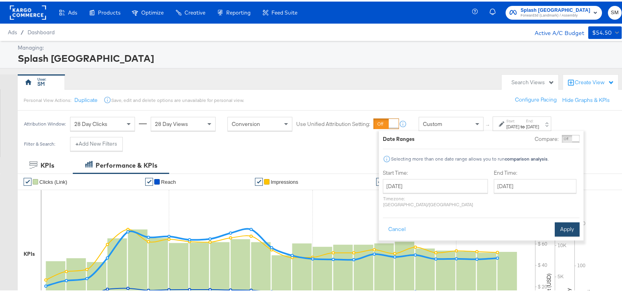
click at [560, 221] on button "Apply" at bounding box center [567, 228] width 25 height 14
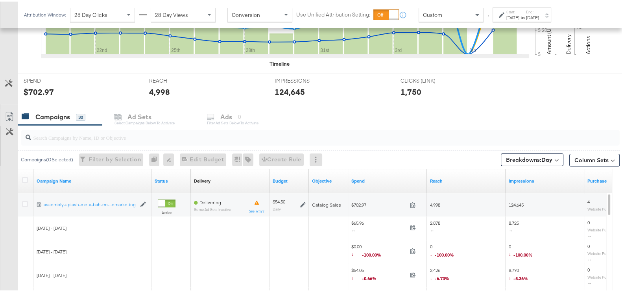
scroll to position [295, 0]
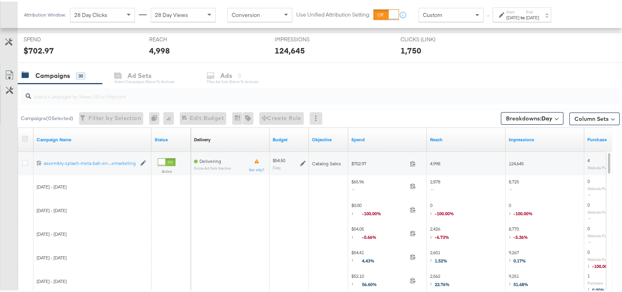
click at [24, 135] on icon at bounding box center [25, 137] width 6 height 6
click at [0, 0] on input "checkbox" at bounding box center [0, 0] width 0 height 0
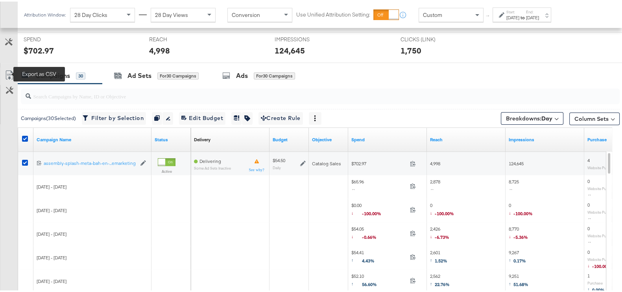
click at [10, 71] on icon at bounding box center [9, 73] width 9 height 9
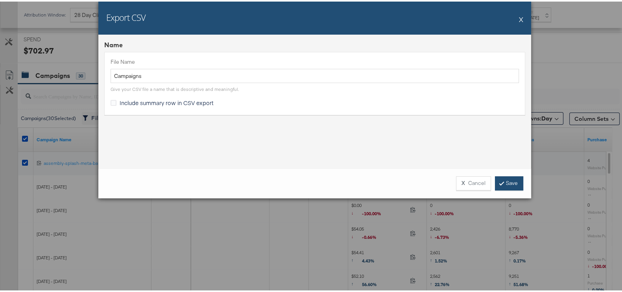
click at [500, 182] on link "Save" at bounding box center [509, 182] width 28 height 14
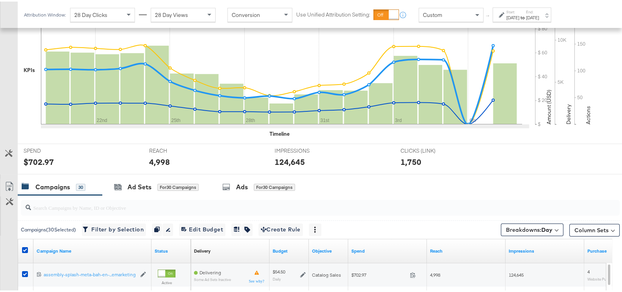
scroll to position [0, 0]
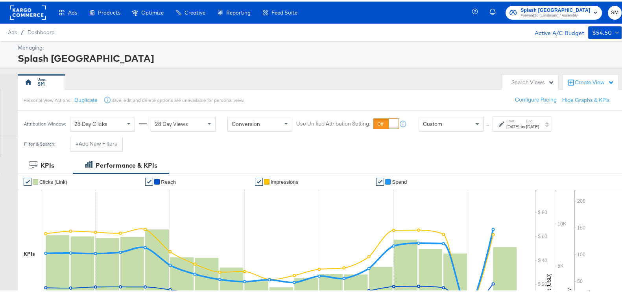
click at [551, 13] on span "Forward3d (Landmark) / Assembly" at bounding box center [555, 14] width 70 height 6
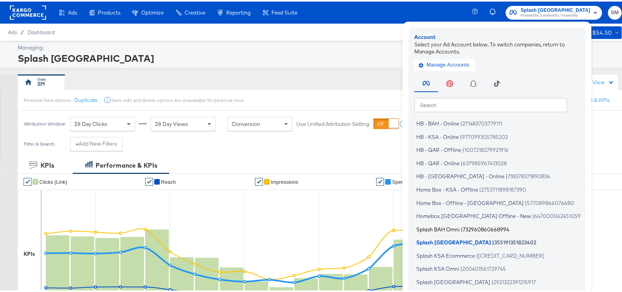
click at [451, 225] on span "Splash BAH Omni" at bounding box center [437, 227] width 43 height 6
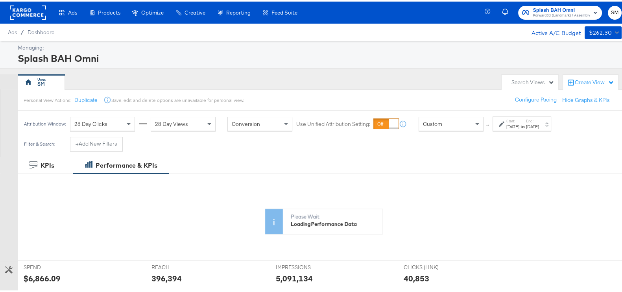
click at [539, 122] on div "[DATE]" at bounding box center [532, 125] width 13 height 6
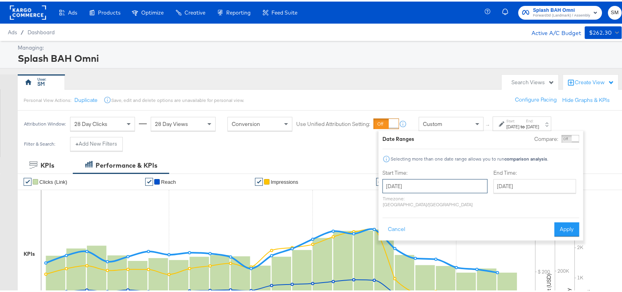
click at [418, 185] on input "[DATE]" at bounding box center [434, 184] width 105 height 14
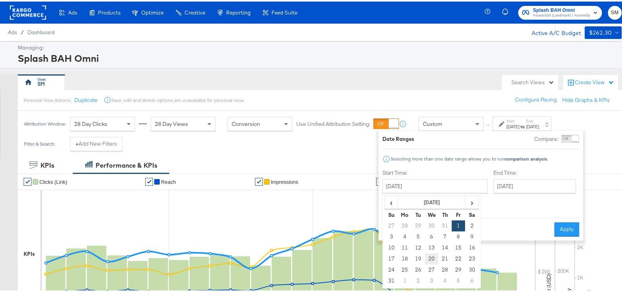
click at [431, 257] on td "20" at bounding box center [431, 257] width 13 height 11
type input "[DATE]"
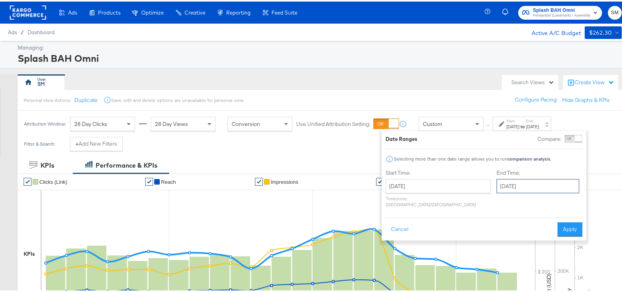
click at [513, 181] on input "[DATE]" at bounding box center [537, 184] width 83 height 14
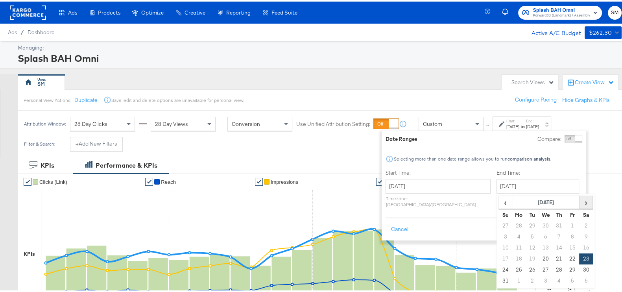
click at [580, 203] on span "›" at bounding box center [586, 201] width 12 height 12
click at [499, 234] on td "7" at bounding box center [505, 235] width 13 height 11
type input "[DATE]"
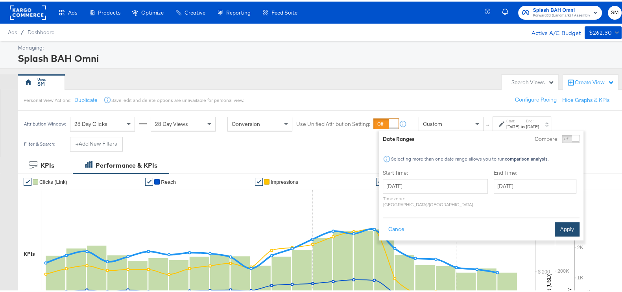
click at [571, 221] on button "Apply" at bounding box center [567, 228] width 25 height 14
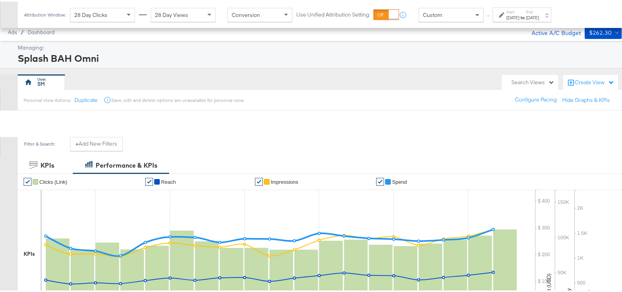
scroll to position [295, 0]
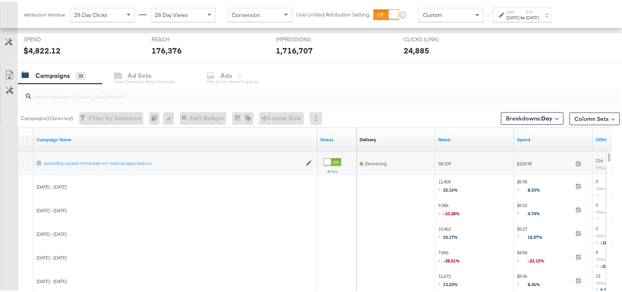
click at [28, 134] on div at bounding box center [26, 138] width 8 height 8
click at [26, 134] on icon at bounding box center [25, 137] width 6 height 6
click at [0, 0] on input "checkbox" at bounding box center [0, 0] width 0 height 0
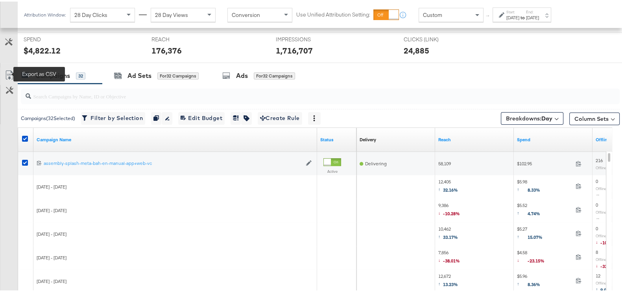
click at [7, 74] on icon at bounding box center [9, 73] width 9 height 9
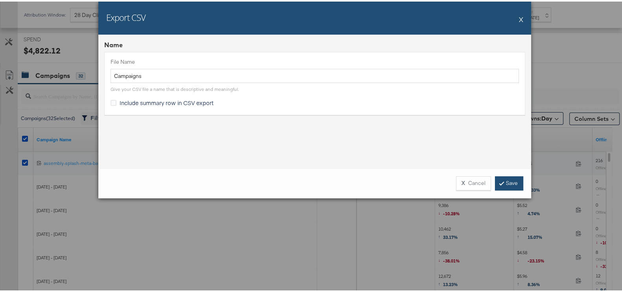
click at [500, 179] on icon at bounding box center [501, 181] width 2 height 5
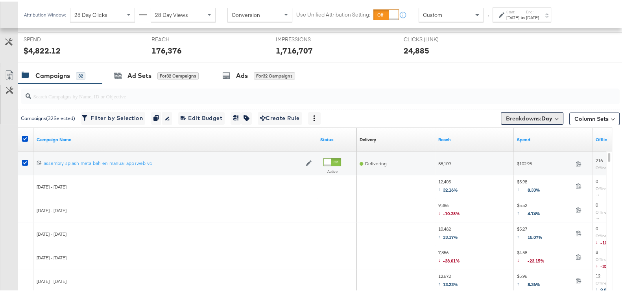
scroll to position [0, 0]
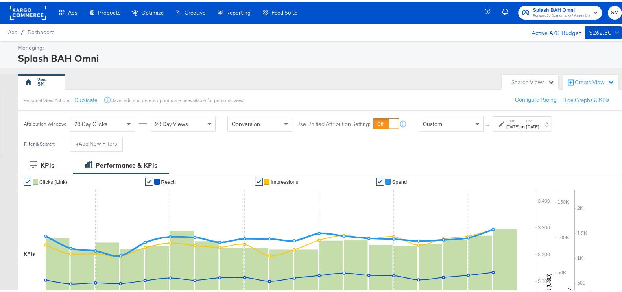
click at [541, 13] on span "Forward3d (Landmark) / Assembly" at bounding box center [561, 14] width 57 height 6
